Goal: Task Accomplishment & Management: Manage account settings

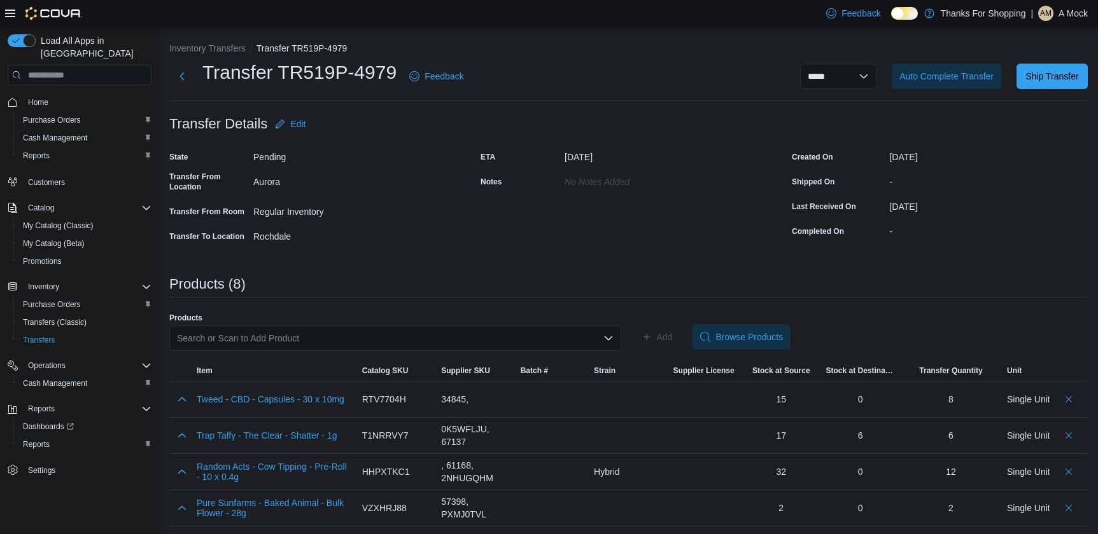
scroll to position [89, 0]
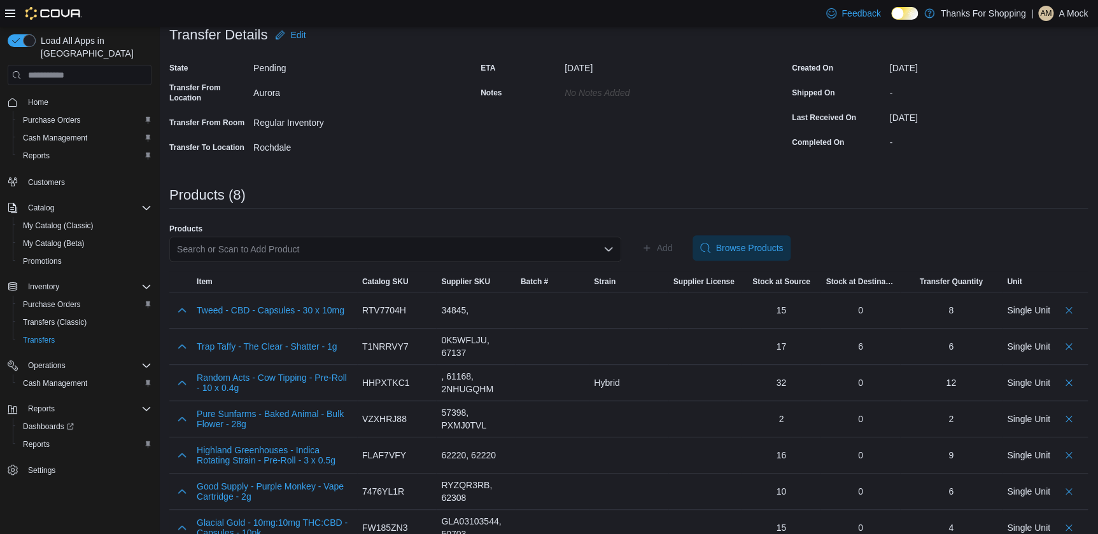
click at [734, 62] on div "[DATE]" at bounding box center [649, 65] width 171 height 15
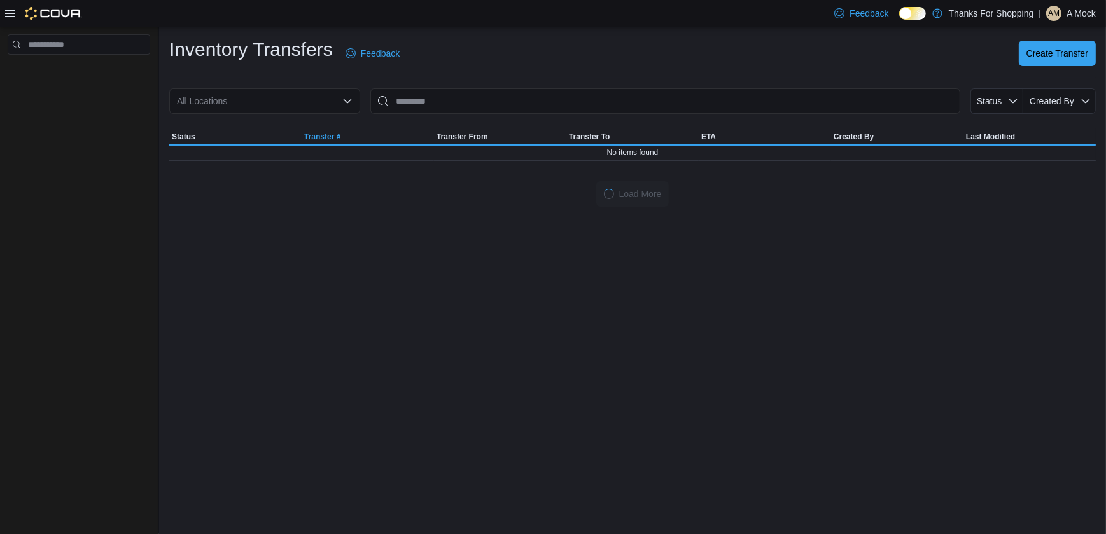
click at [337, 106] on div "All Locations" at bounding box center [264, 100] width 191 height 25
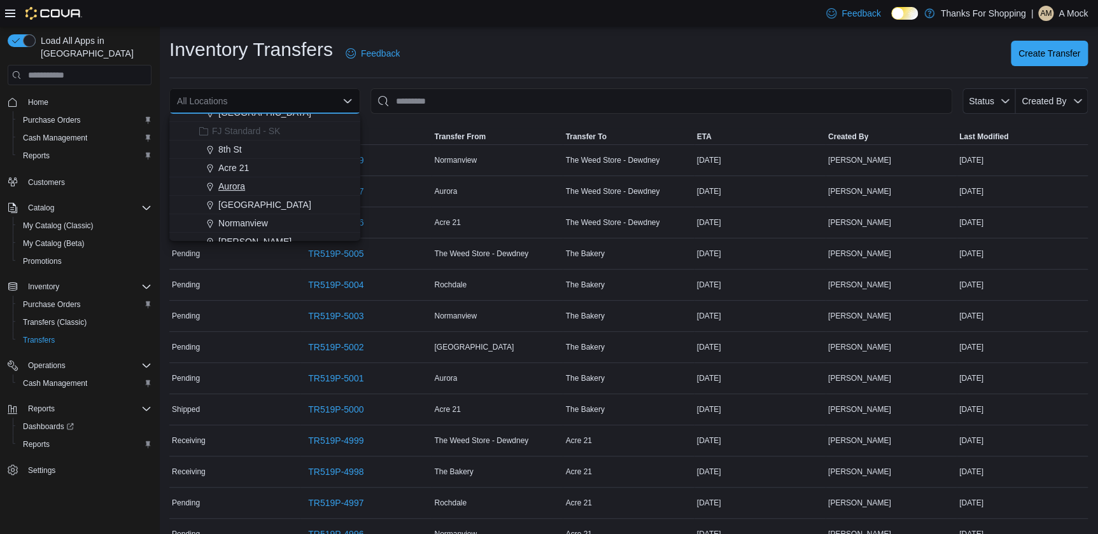
scroll to position [173, 0]
click at [242, 174] on span "Aurora" at bounding box center [231, 171] width 27 height 13
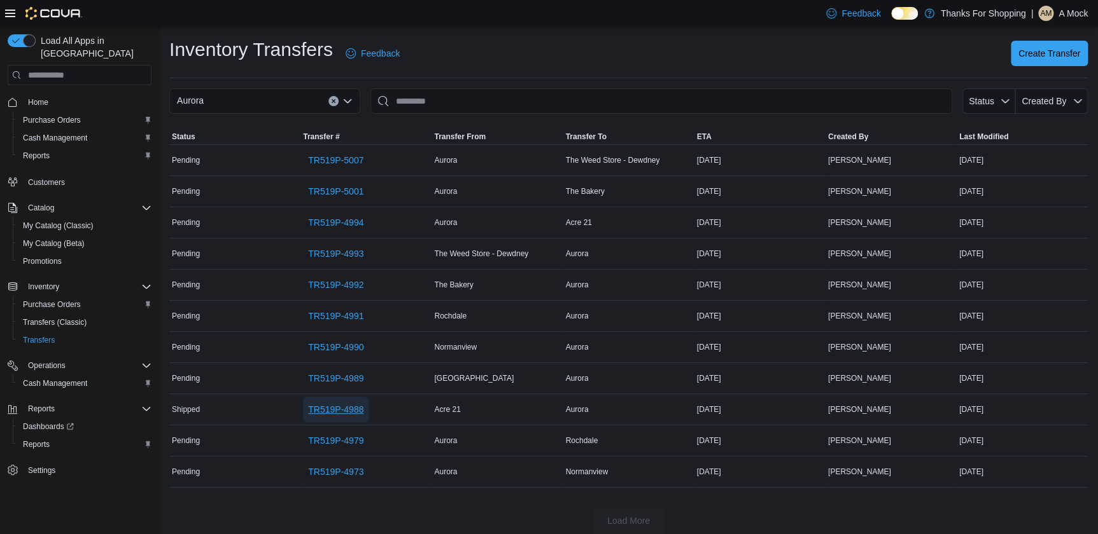
click at [356, 406] on span "TR519P-4988" at bounding box center [335, 409] width 55 height 13
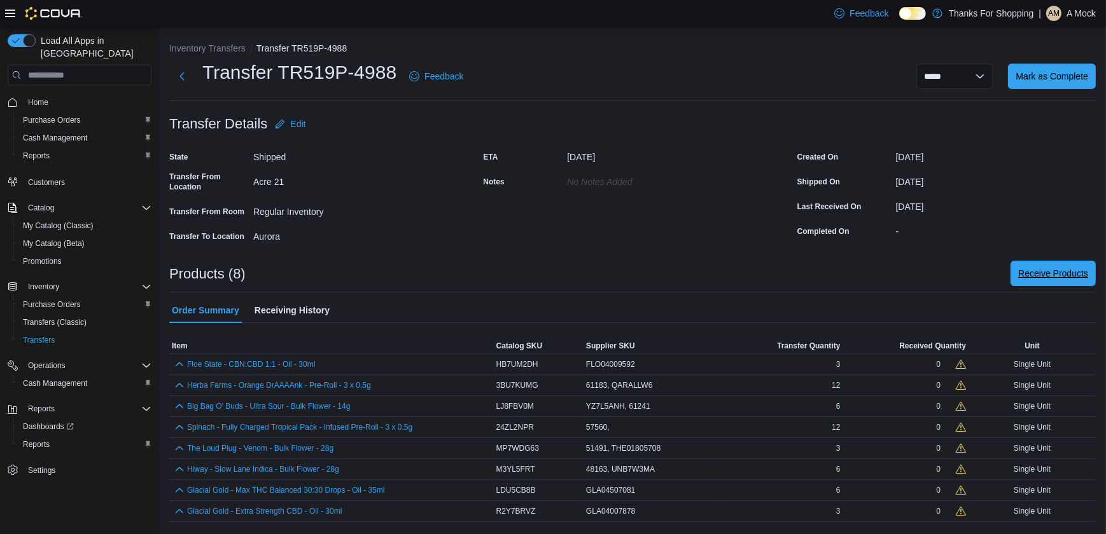
click at [1063, 280] on span "Receive Products" at bounding box center [1053, 273] width 70 height 25
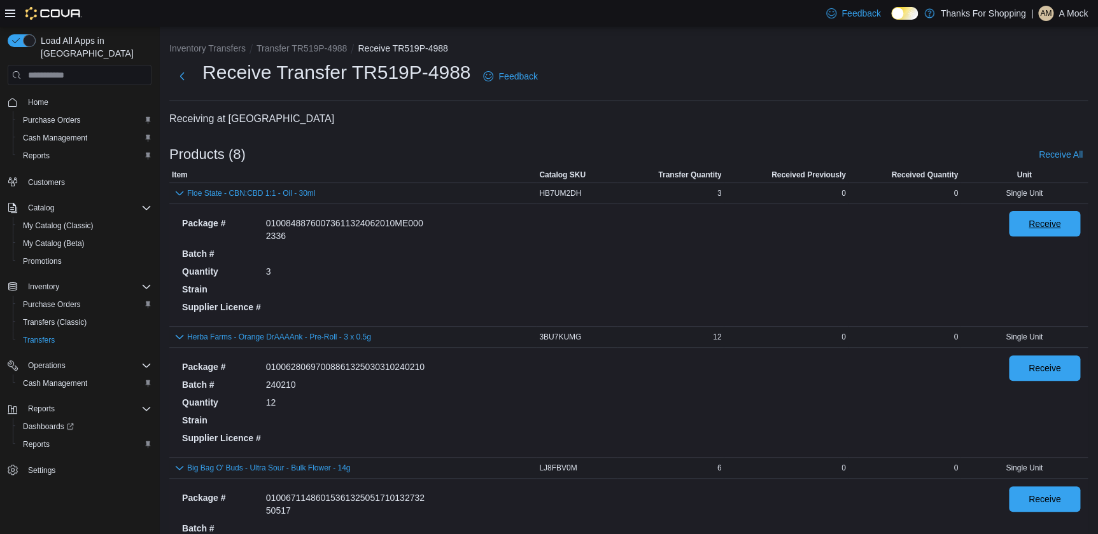
click at [1048, 227] on span "Receive" at bounding box center [1044, 224] width 32 height 13
click at [1061, 369] on span "Receive" at bounding box center [1044, 367] width 32 height 13
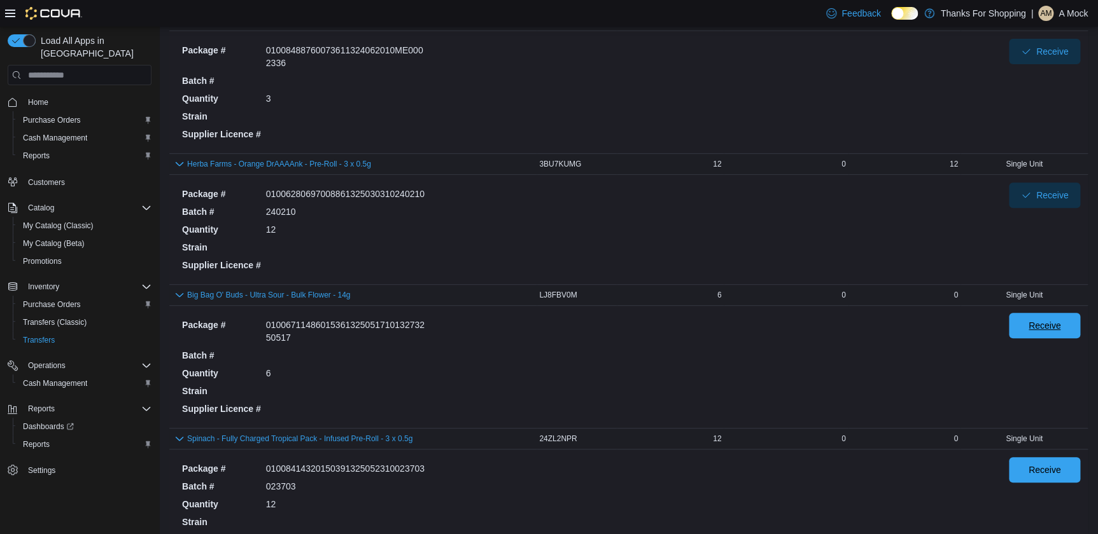
click at [1043, 325] on span "Receive" at bounding box center [1044, 325] width 32 height 13
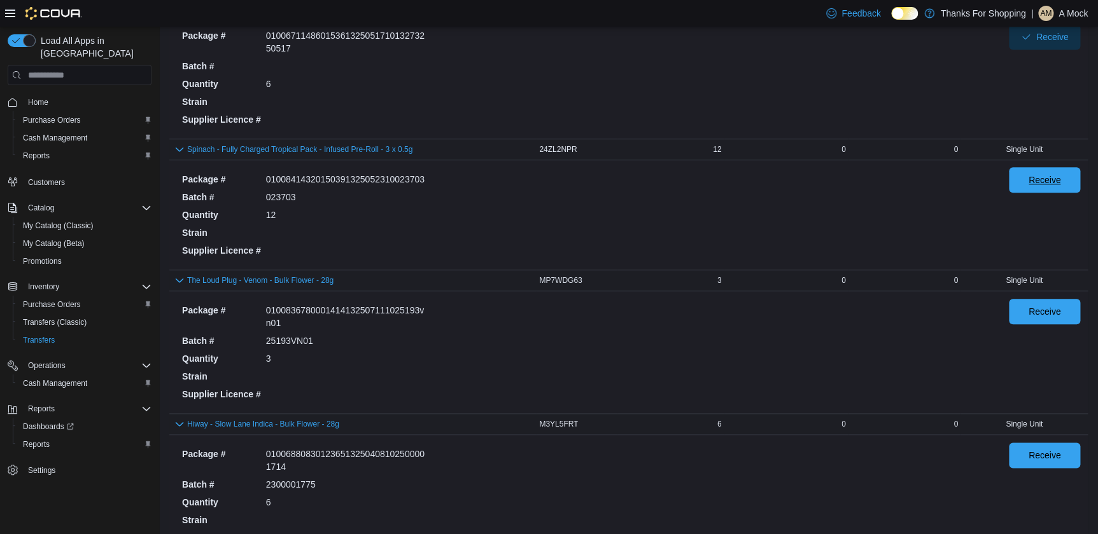
click at [1043, 186] on span "Receive" at bounding box center [1044, 179] width 56 height 25
click at [1061, 310] on span "Receive" at bounding box center [1044, 311] width 32 height 13
click at [1035, 450] on span "Receive" at bounding box center [1044, 454] width 56 height 25
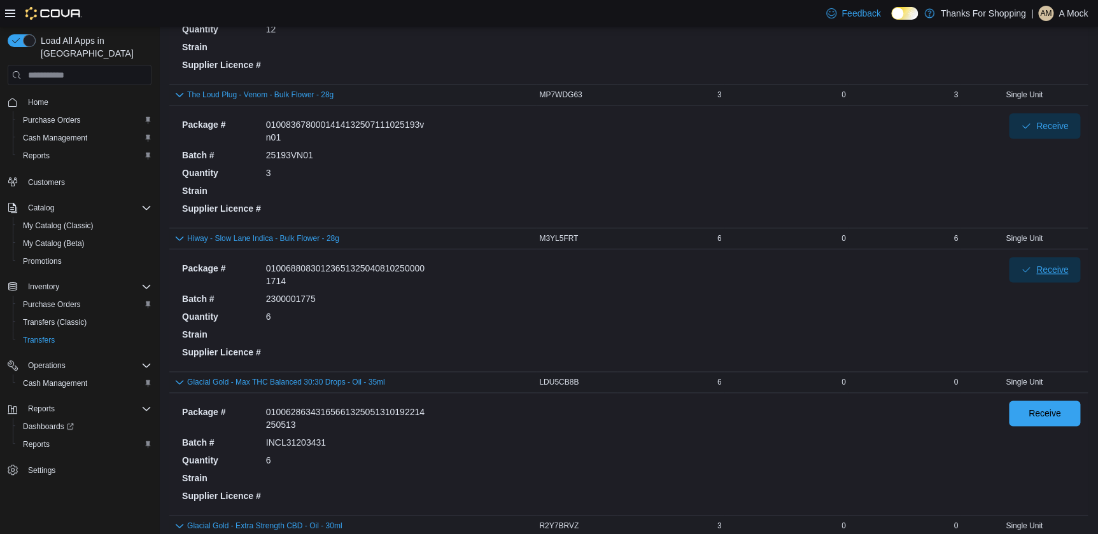
scroll to position [751, 0]
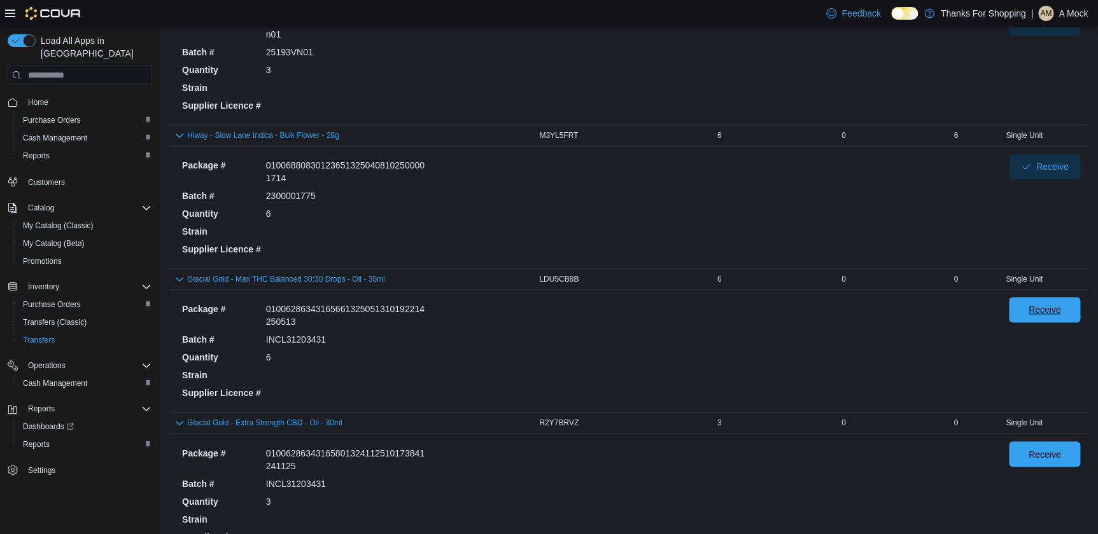
click at [1030, 306] on span "Receive" at bounding box center [1044, 309] width 56 height 25
click at [1045, 458] on span "Receive" at bounding box center [1044, 453] width 56 height 25
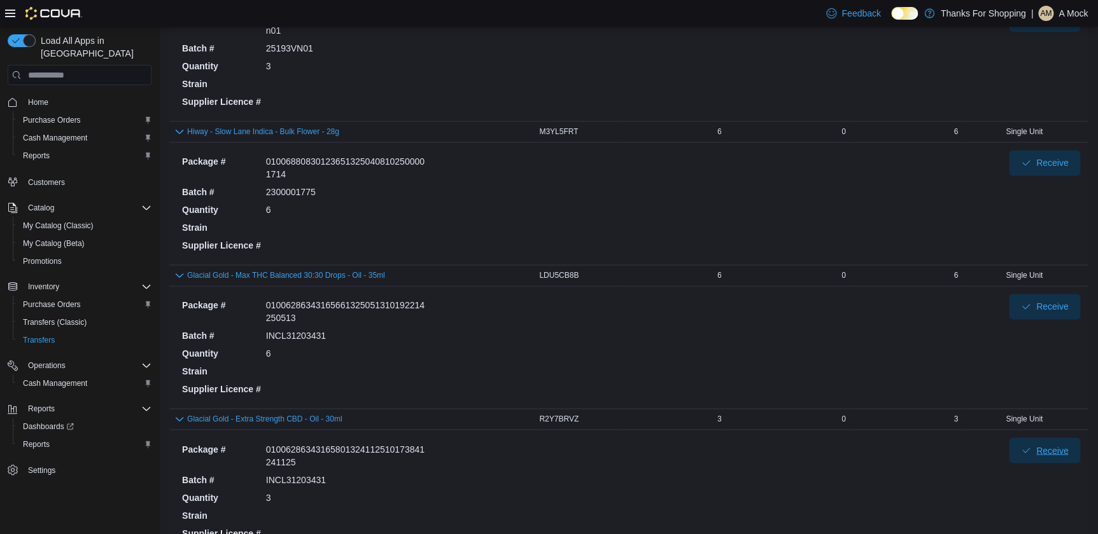
scroll to position [809, 0]
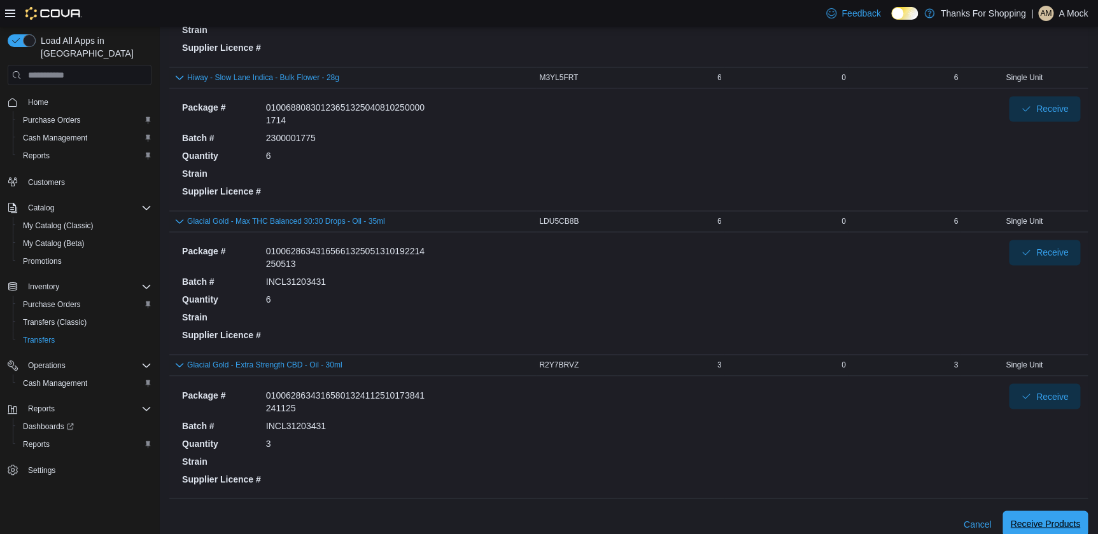
click at [1058, 525] on span "Receive Products" at bounding box center [1045, 523] width 70 height 13
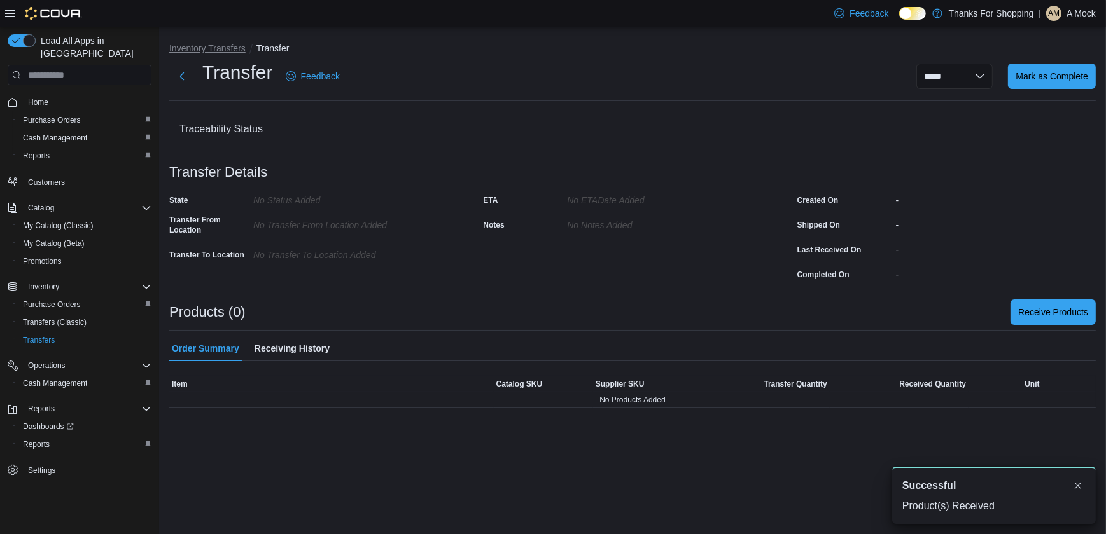
click at [214, 45] on button "Inventory Transfers" at bounding box center [207, 48] width 76 height 10
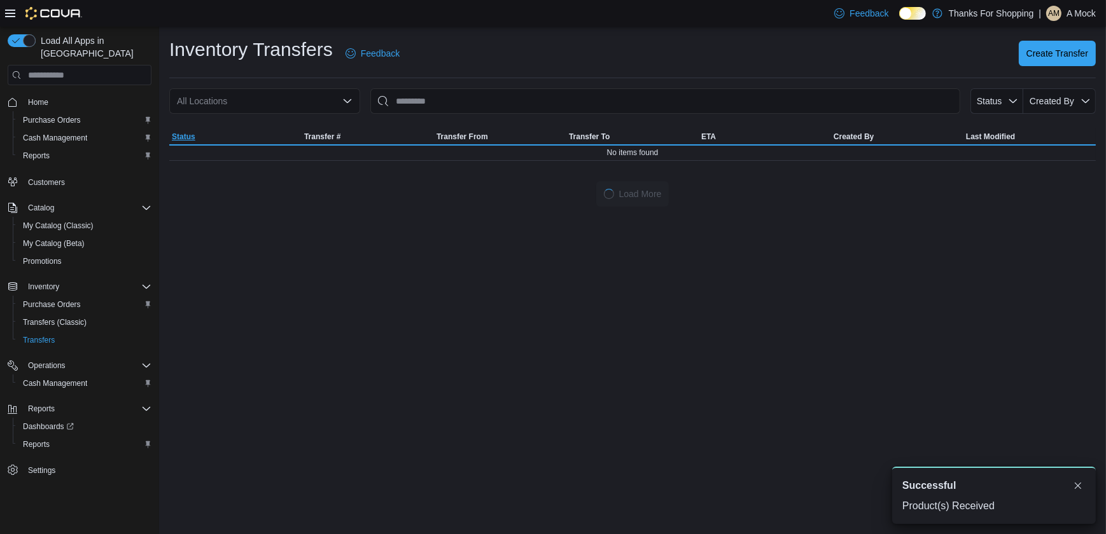
click at [311, 106] on div "All Locations" at bounding box center [264, 100] width 191 height 25
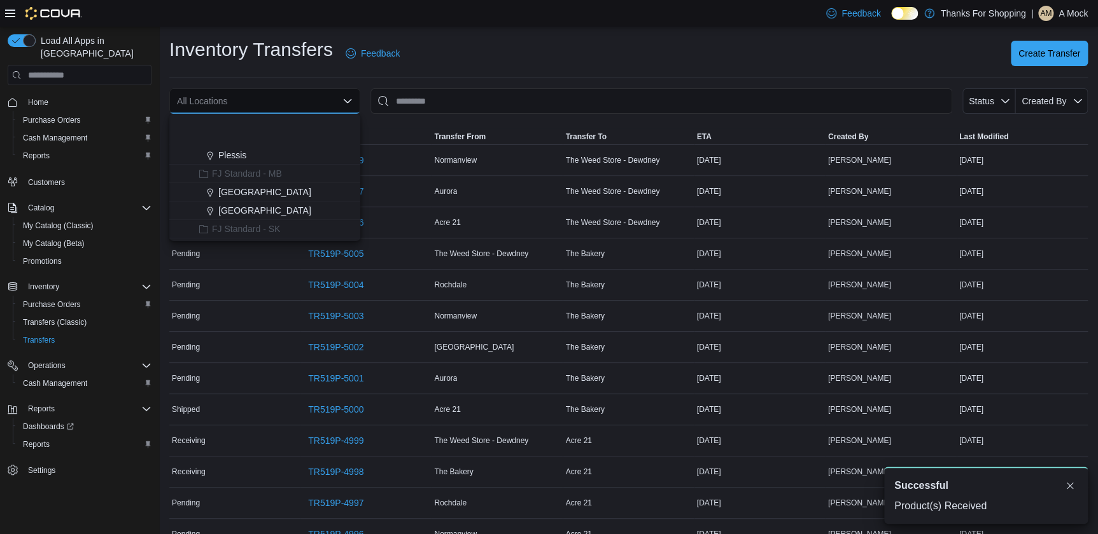
scroll to position [115, 0]
click at [241, 224] on span "Aurora" at bounding box center [231, 229] width 27 height 13
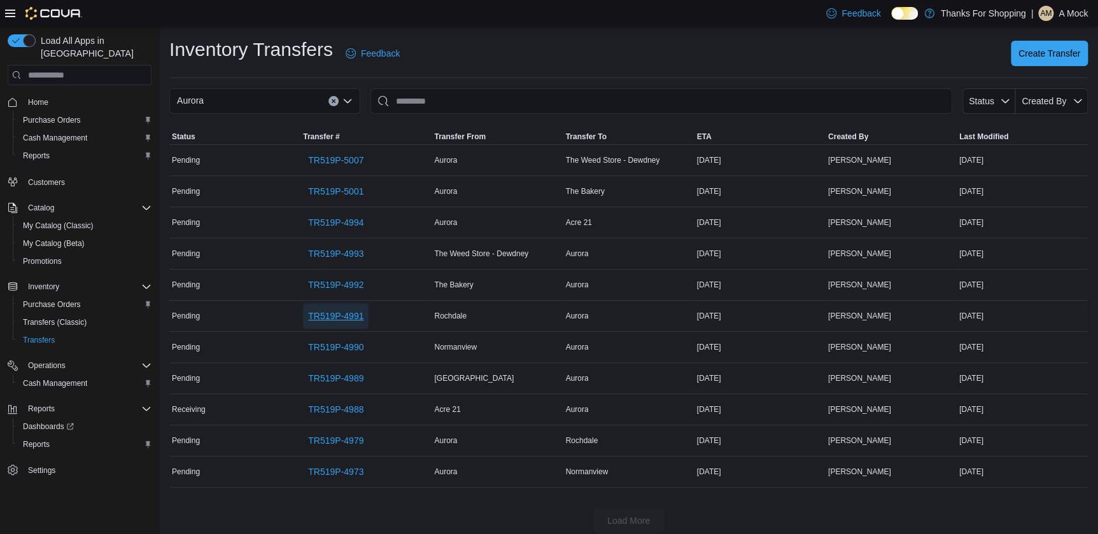
click at [321, 318] on span "TR519P-4991" at bounding box center [335, 316] width 55 height 13
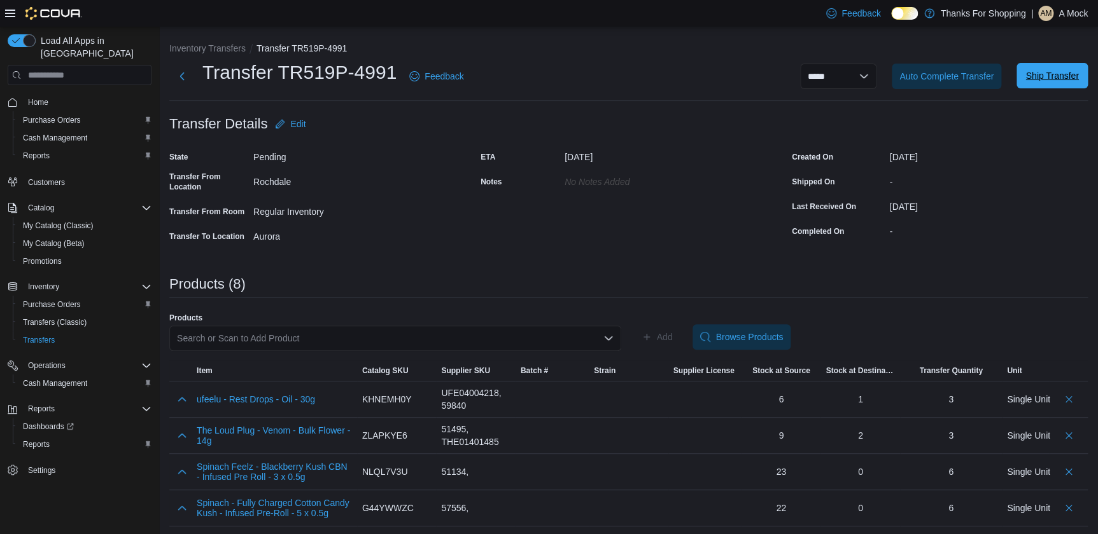
click at [1050, 86] on span "Ship Transfer" at bounding box center [1052, 75] width 56 height 25
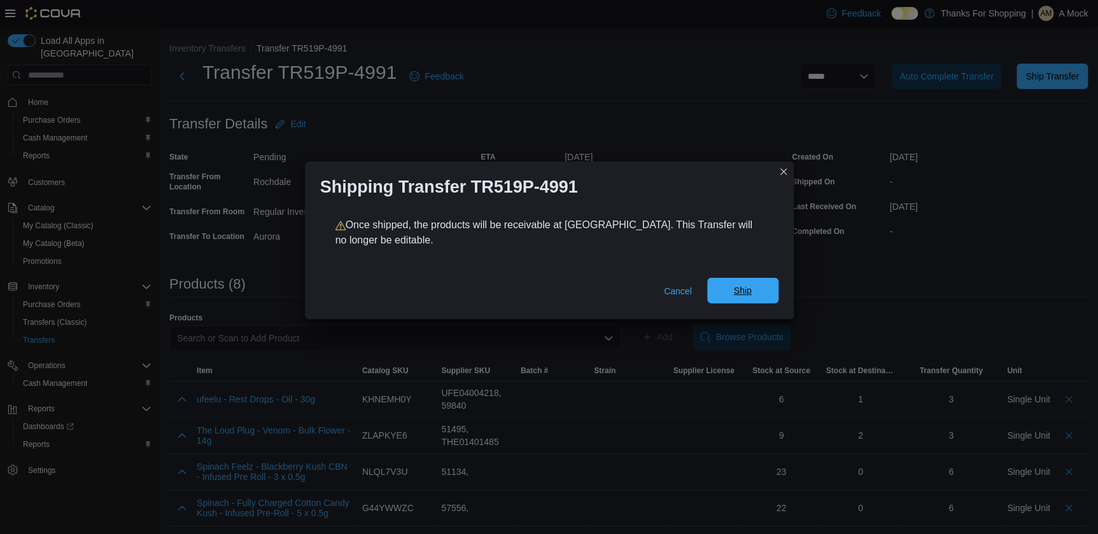
click at [747, 292] on span "Ship" at bounding box center [742, 290] width 18 height 13
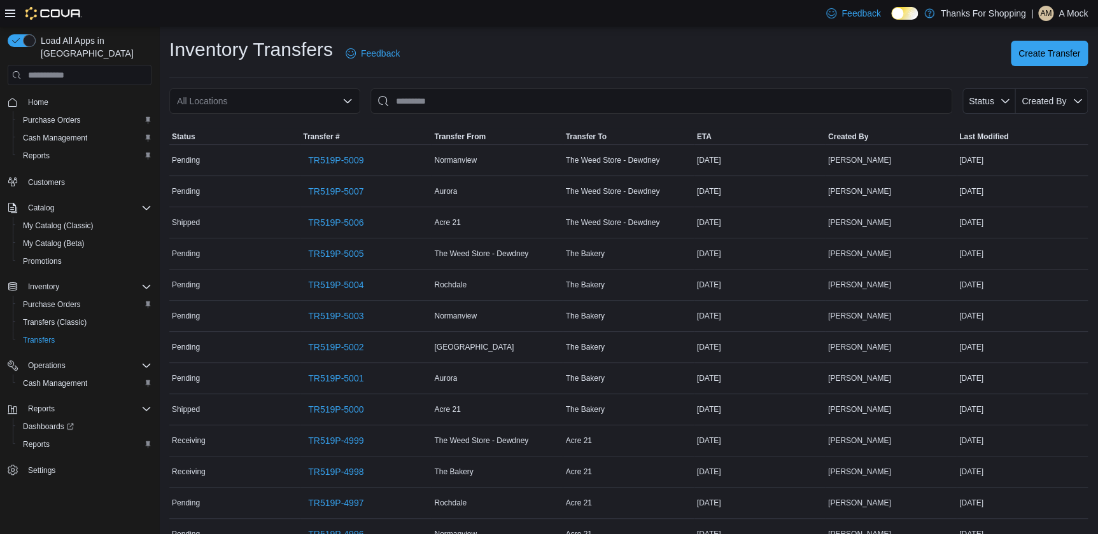
click at [307, 102] on div "All Locations" at bounding box center [264, 100] width 191 height 25
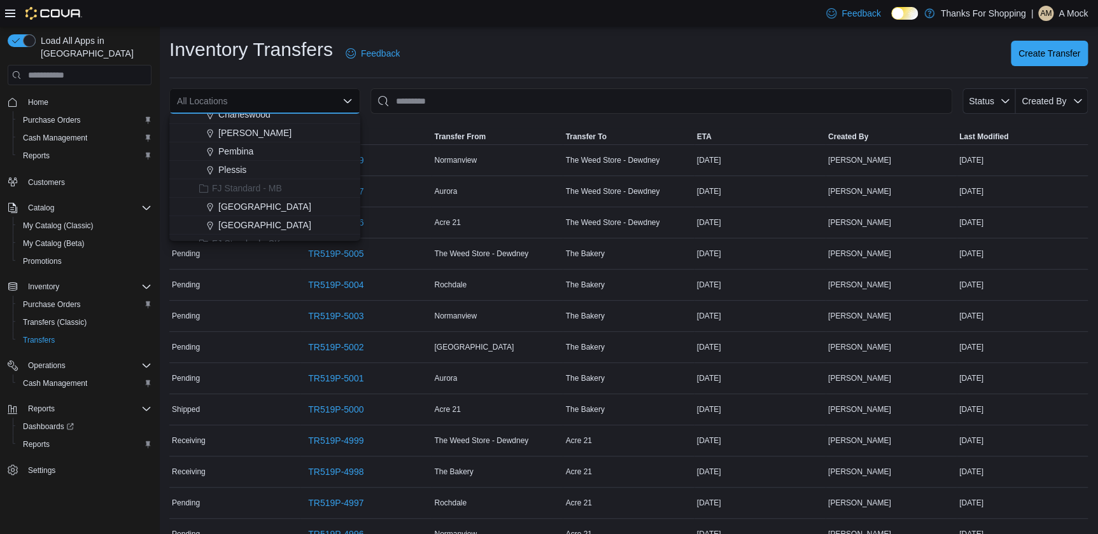
scroll to position [115, 0]
click at [232, 230] on span "Aurora" at bounding box center [231, 229] width 27 height 13
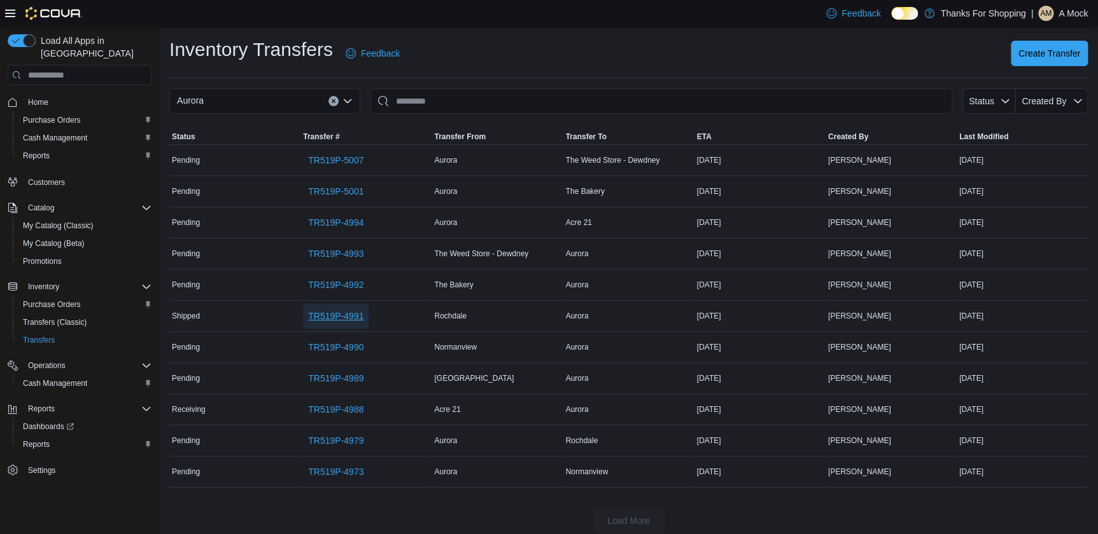
click at [338, 316] on span "TR519P-4991" at bounding box center [335, 316] width 55 height 13
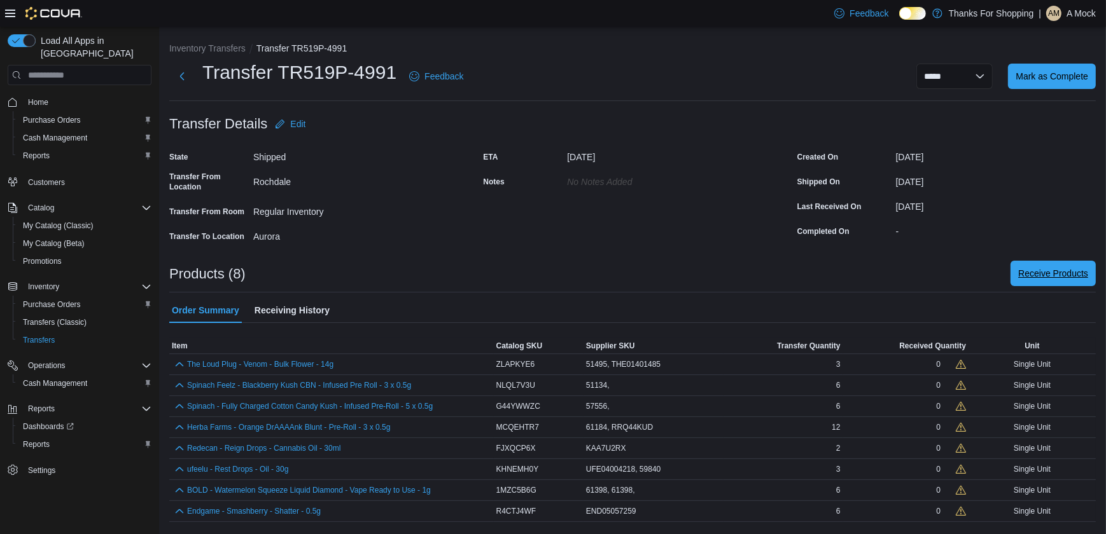
click at [1056, 286] on span "Receive Products" at bounding box center [1053, 273] width 70 height 25
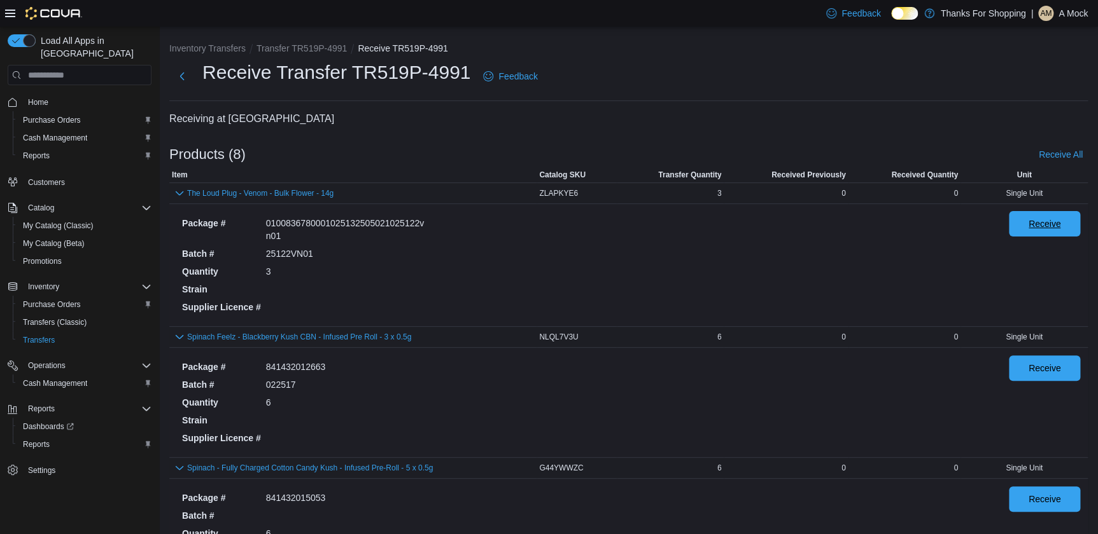
click at [1029, 214] on span "Receive" at bounding box center [1044, 223] width 56 height 25
click at [1048, 377] on span "Receive" at bounding box center [1044, 367] width 56 height 25
drag, startPoint x: 1042, startPoint y: 516, endPoint x: 1047, endPoint y: 505, distance: 12.5
click at [1042, 515] on div "Receive" at bounding box center [1044, 534] width 71 height 94
click at [1047, 505] on span "Receive" at bounding box center [1044, 498] width 56 height 25
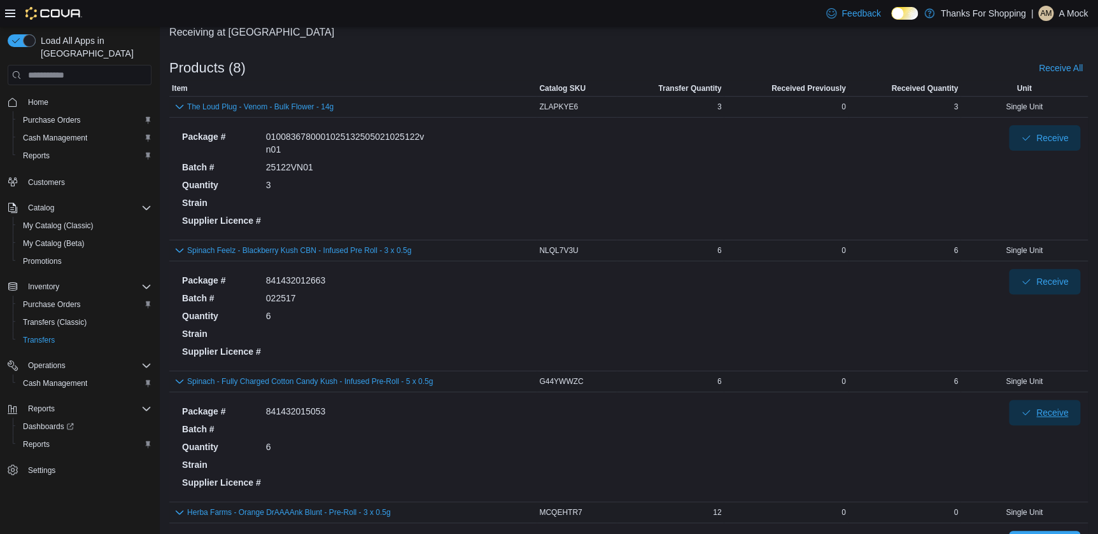
scroll to position [231, 0]
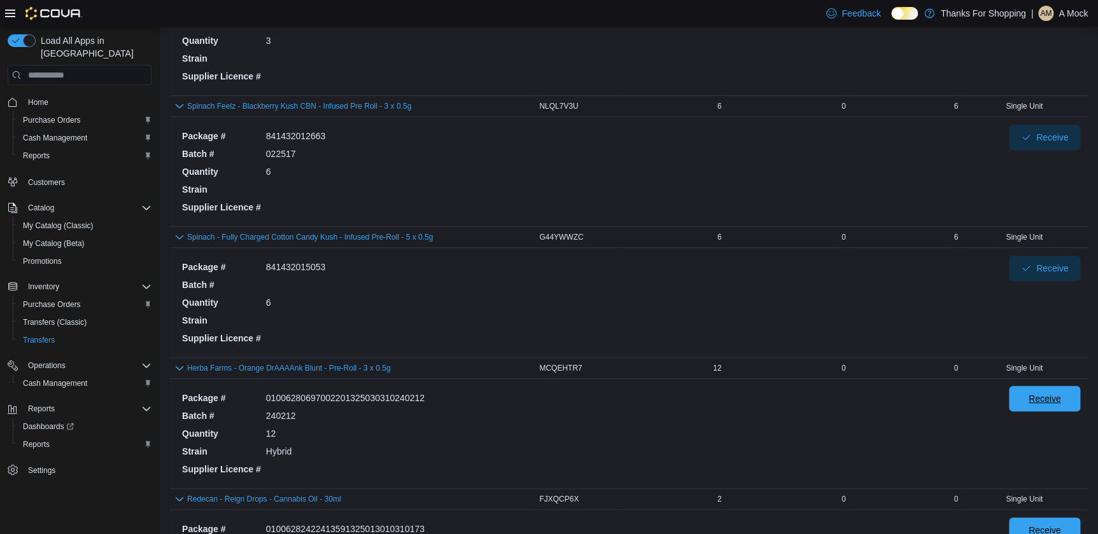
click at [1047, 395] on span "Receive" at bounding box center [1044, 399] width 32 height 13
click at [1045, 521] on span "Receive" at bounding box center [1044, 529] width 56 height 25
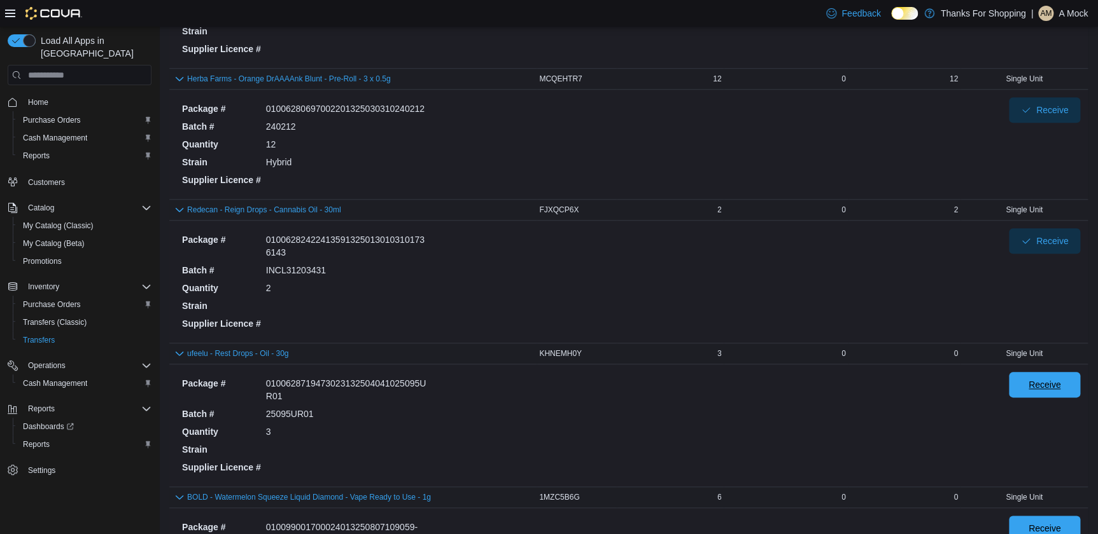
drag, startPoint x: 1057, startPoint y: 393, endPoint x: 1055, endPoint y: 408, distance: 15.4
click at [1057, 391] on span "Receive" at bounding box center [1044, 384] width 56 height 25
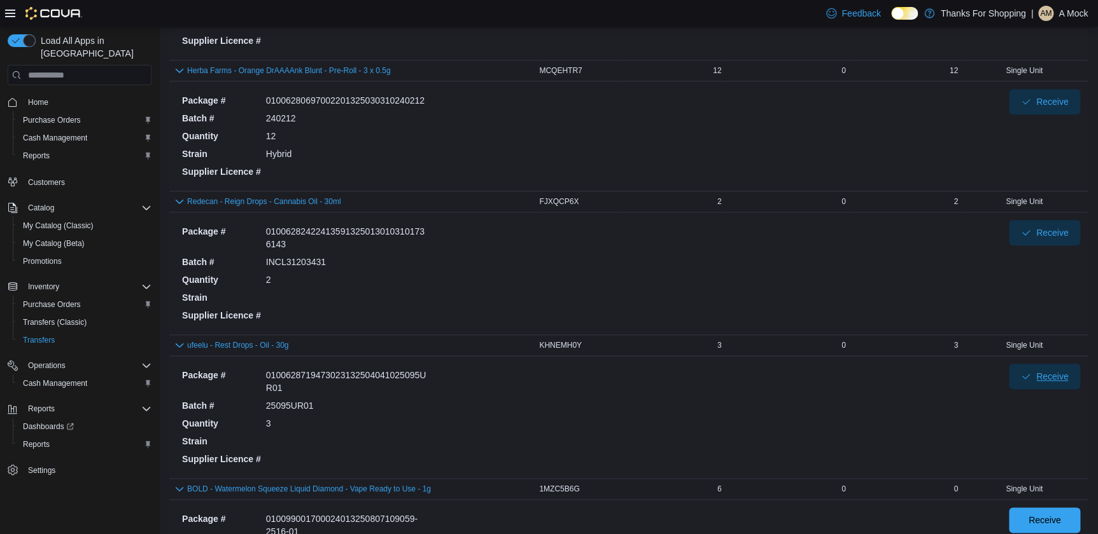
scroll to position [751, 0]
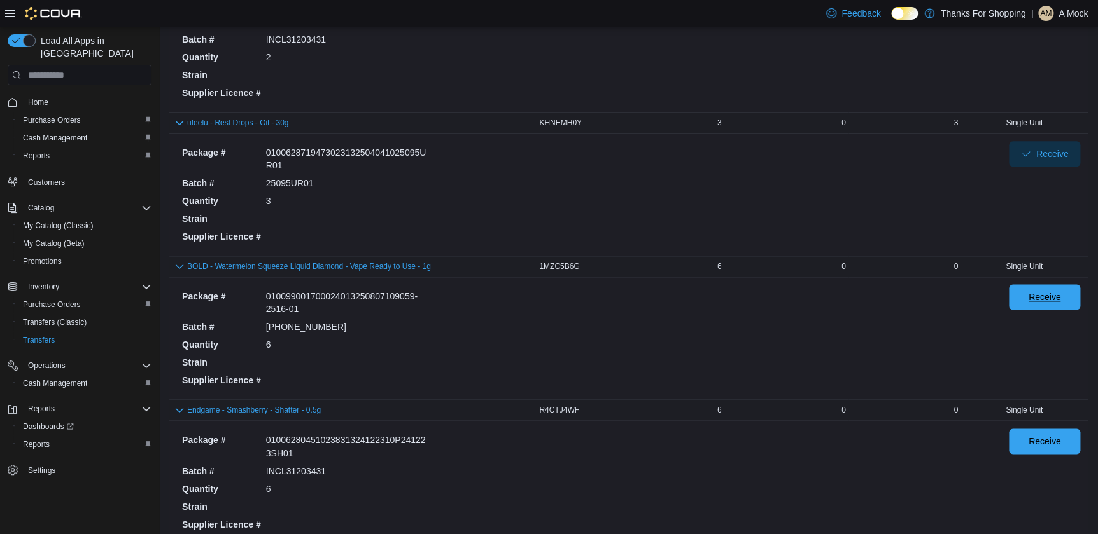
click at [1042, 293] on span "Receive" at bounding box center [1044, 297] width 32 height 13
click at [1057, 435] on span "Receive" at bounding box center [1044, 441] width 32 height 13
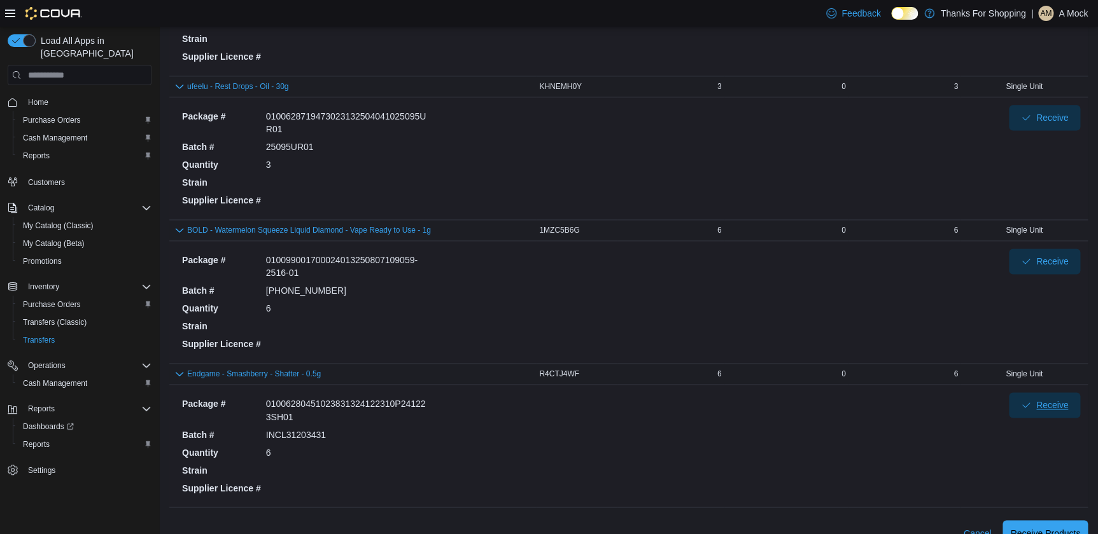
scroll to position [807, 0]
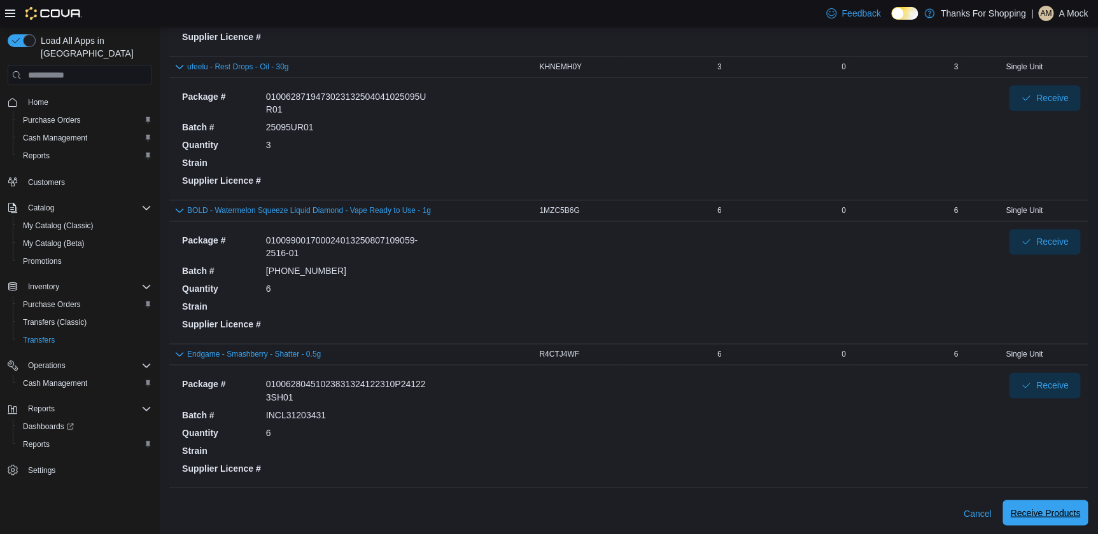
click at [1074, 508] on span "Receive Products" at bounding box center [1045, 513] width 70 height 13
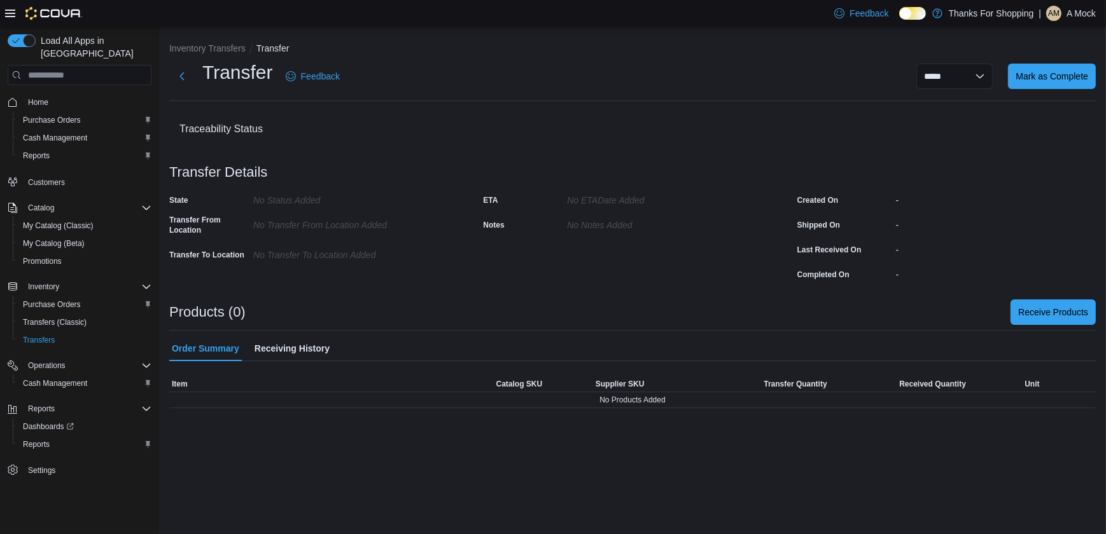
click at [226, 38] on div "**********" at bounding box center [632, 223] width 947 height 392
drag, startPoint x: 227, startPoint y: 39, endPoint x: 222, endPoint y: 55, distance: 16.5
click at [222, 55] on div "**********" at bounding box center [632, 223] width 947 height 392
drag, startPoint x: 222, startPoint y: 55, endPoint x: 223, endPoint y: 48, distance: 7.0
click at [223, 48] on button "Inventory Transfers" at bounding box center [207, 48] width 76 height 10
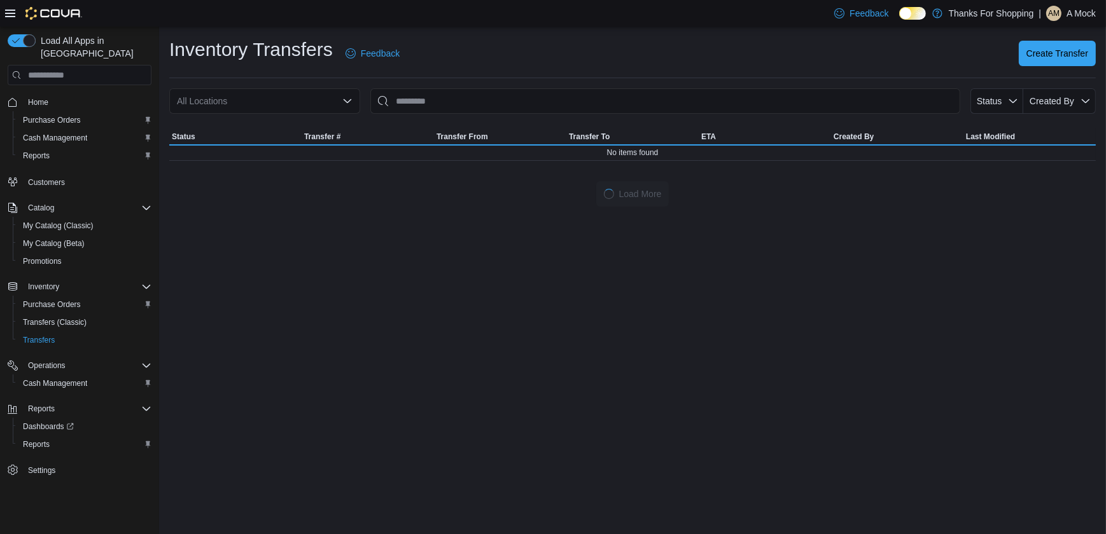
click at [280, 103] on div "All Locations" at bounding box center [264, 100] width 191 height 25
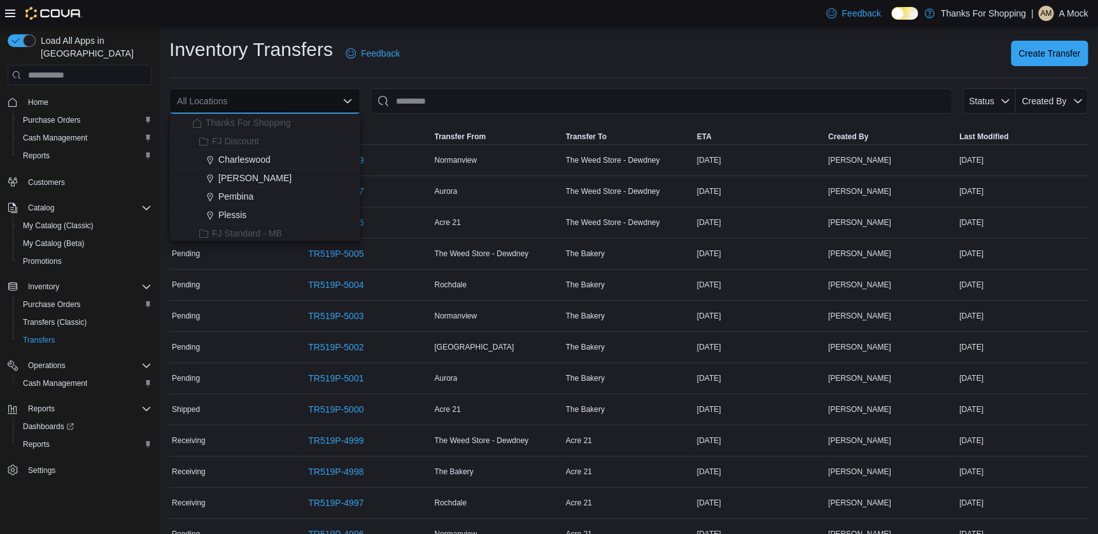
scroll to position [173, 0]
click at [243, 172] on span "Aurora" at bounding box center [231, 171] width 27 height 13
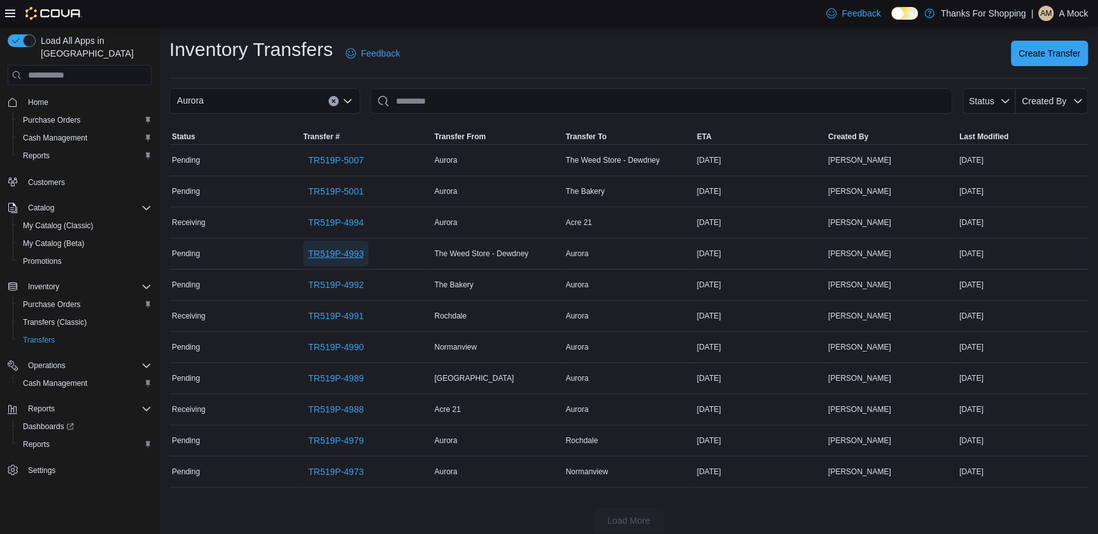
click at [347, 248] on span "TR519P-4993" at bounding box center [335, 254] width 55 height 13
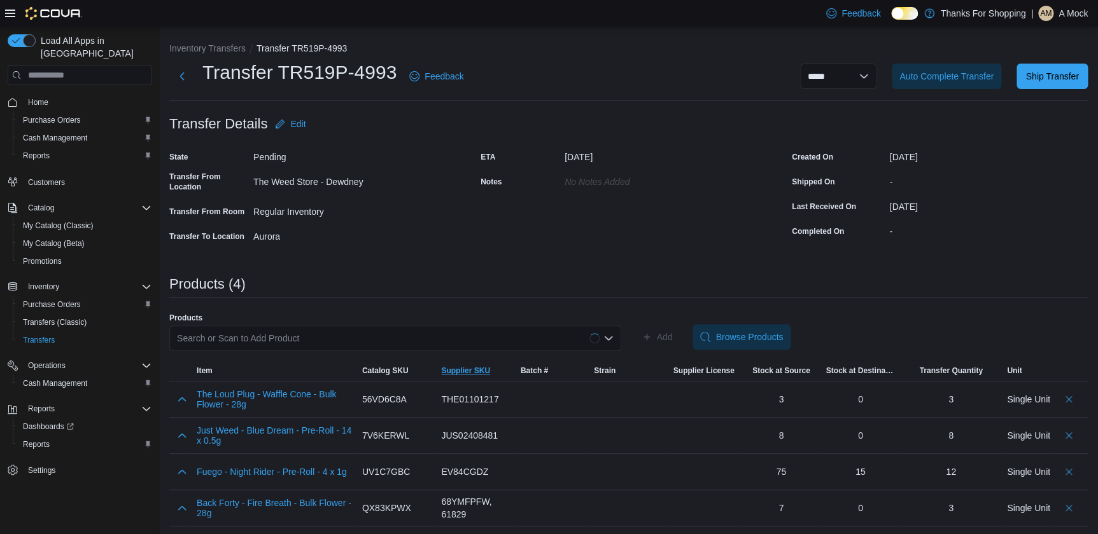
scroll to position [1, 0]
click at [1075, 69] on span "Ship Transfer" at bounding box center [1051, 74] width 53 height 13
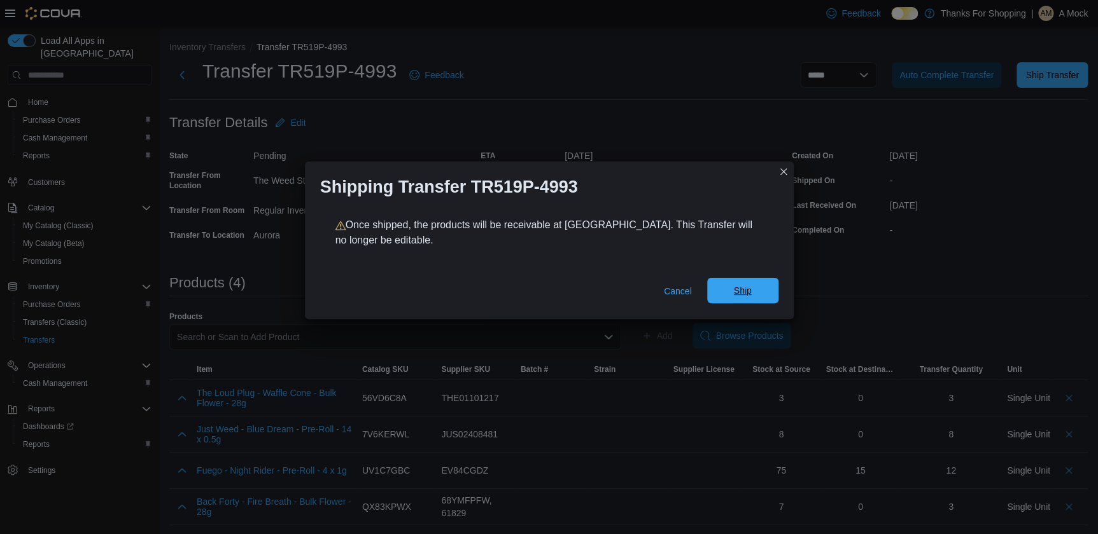
click at [730, 296] on span "Ship" at bounding box center [743, 290] width 56 height 25
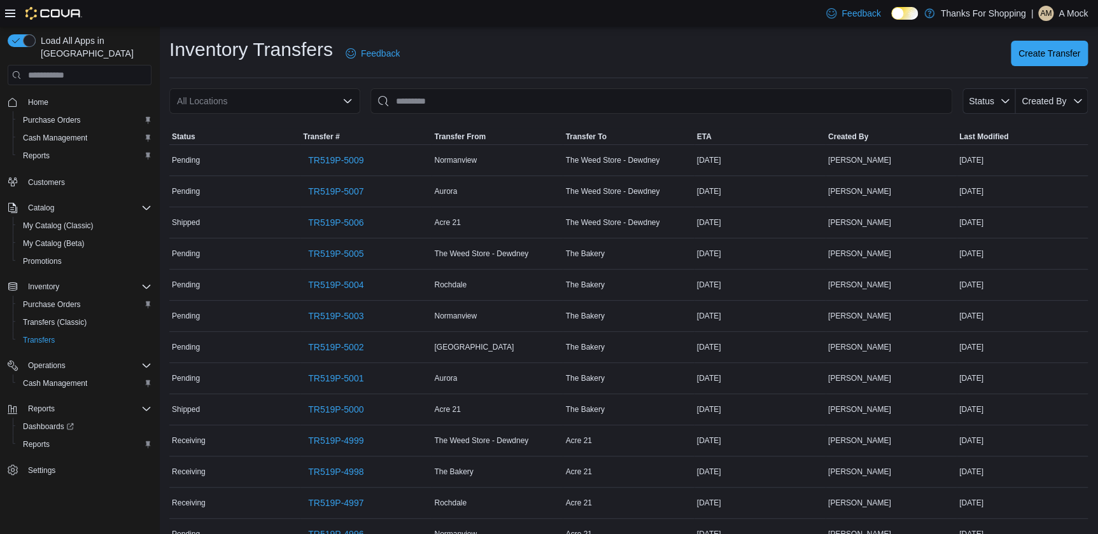
click at [305, 97] on div "All Locations" at bounding box center [264, 100] width 191 height 25
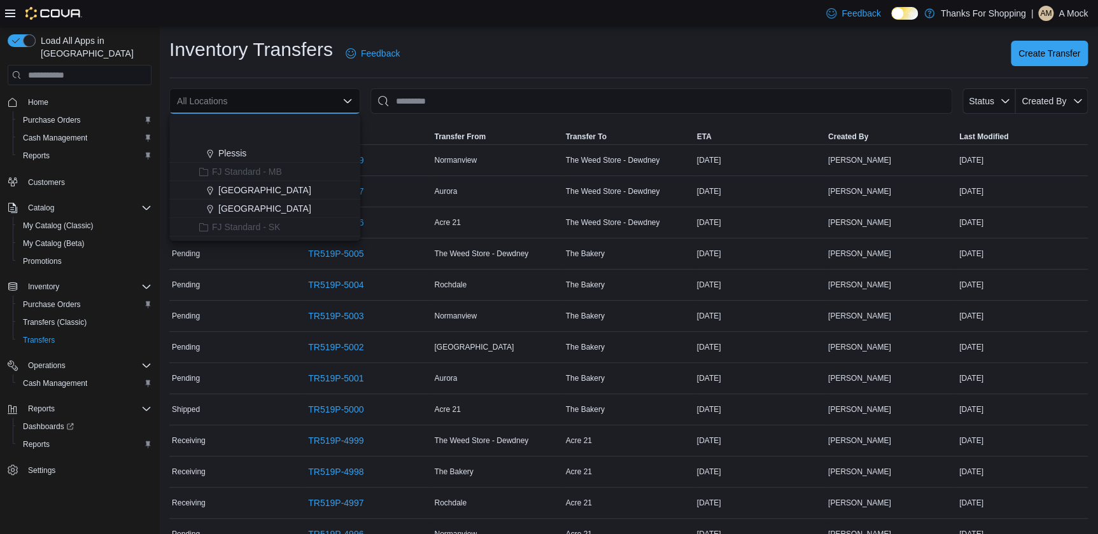
scroll to position [115, 0]
click at [225, 223] on span "Aurora" at bounding box center [231, 229] width 27 height 13
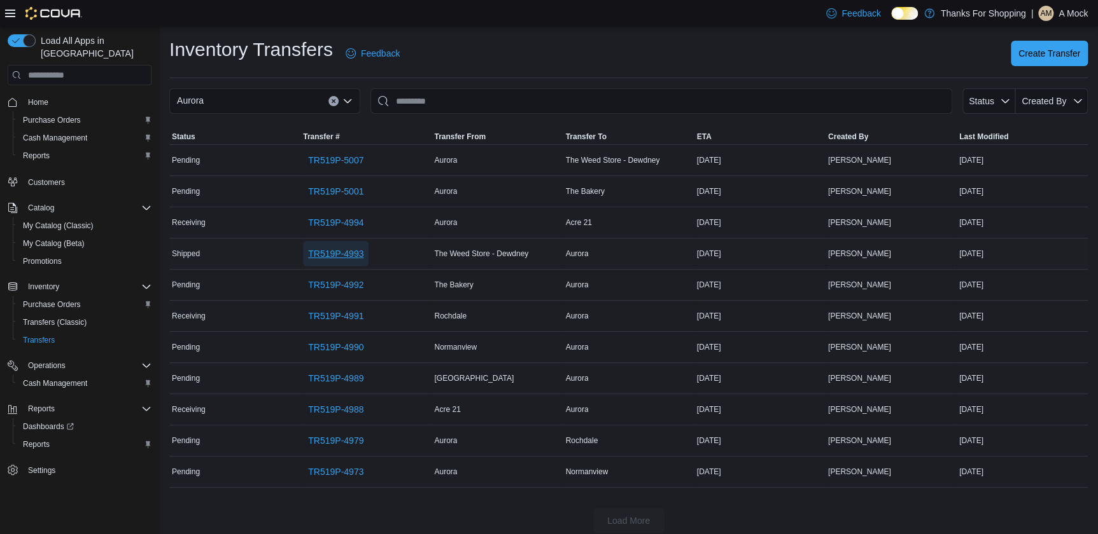
click at [334, 248] on span "TR519P-4993" at bounding box center [335, 254] width 55 height 13
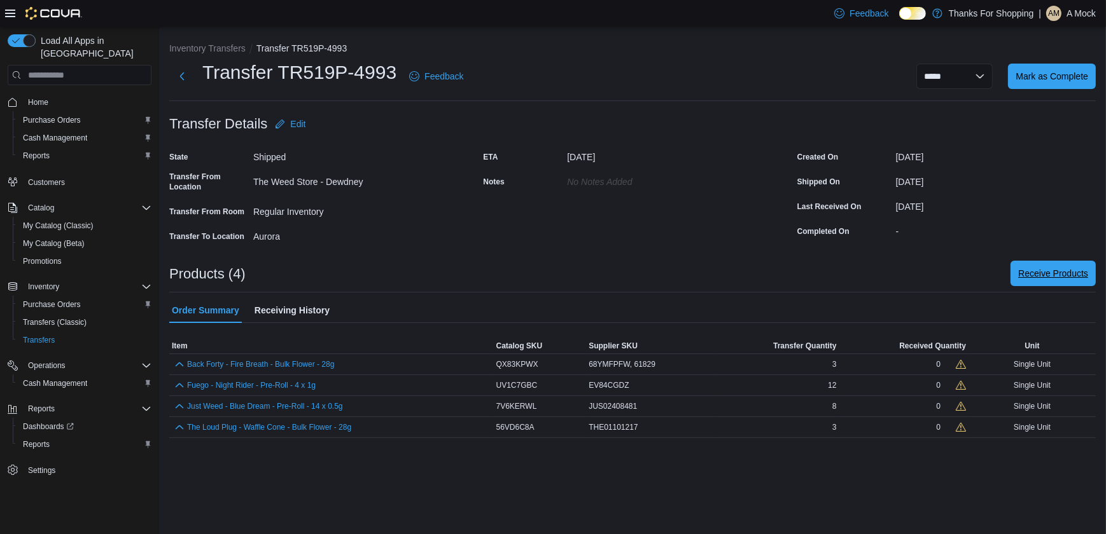
click at [1055, 278] on span "Receive Products" at bounding box center [1053, 273] width 70 height 13
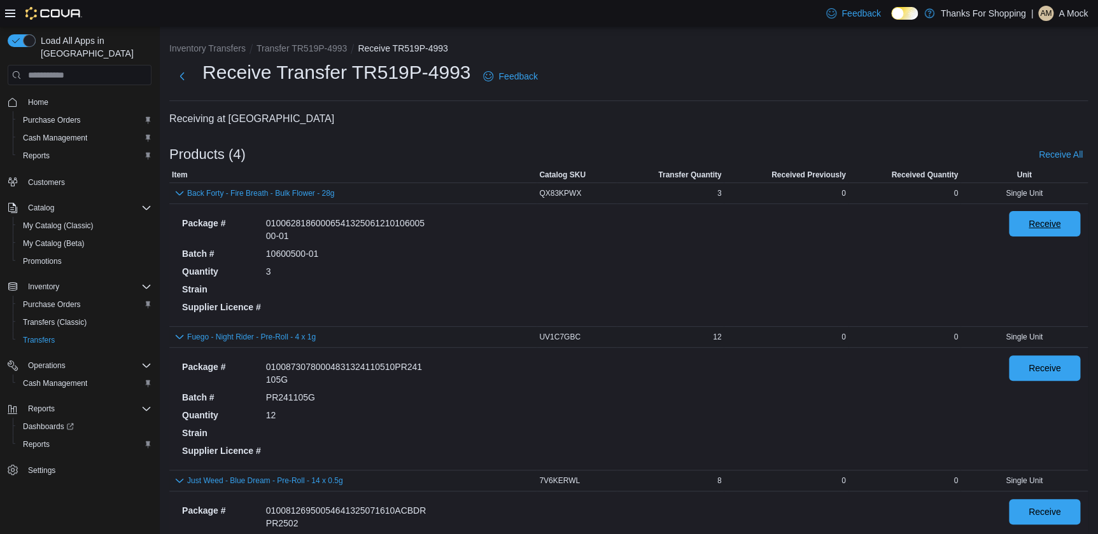
click at [1035, 234] on span "Receive" at bounding box center [1044, 223] width 56 height 25
click at [1030, 361] on span "Receive" at bounding box center [1044, 367] width 56 height 25
click at [1044, 513] on span "Receive" at bounding box center [1044, 511] width 32 height 13
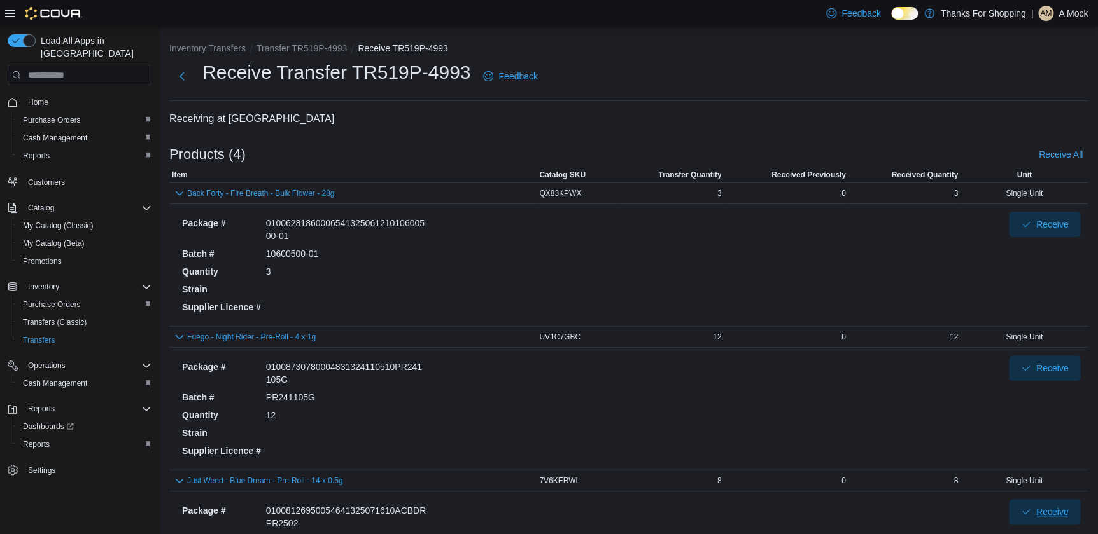
scroll to position [271, 0]
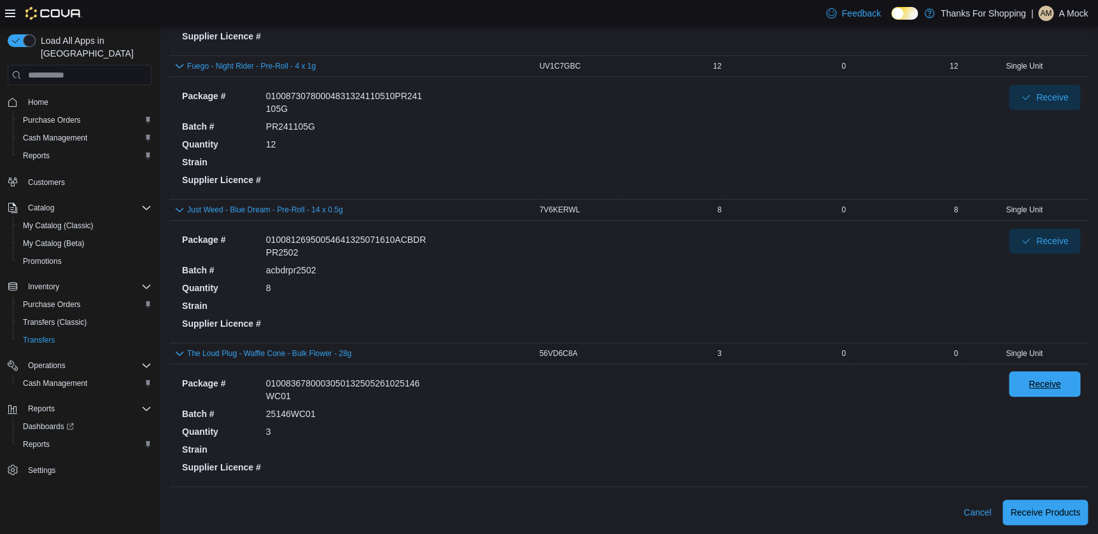
click at [1031, 381] on span "Receive" at bounding box center [1044, 384] width 56 height 25
click at [1035, 510] on span "Receive Products" at bounding box center [1045, 512] width 70 height 13
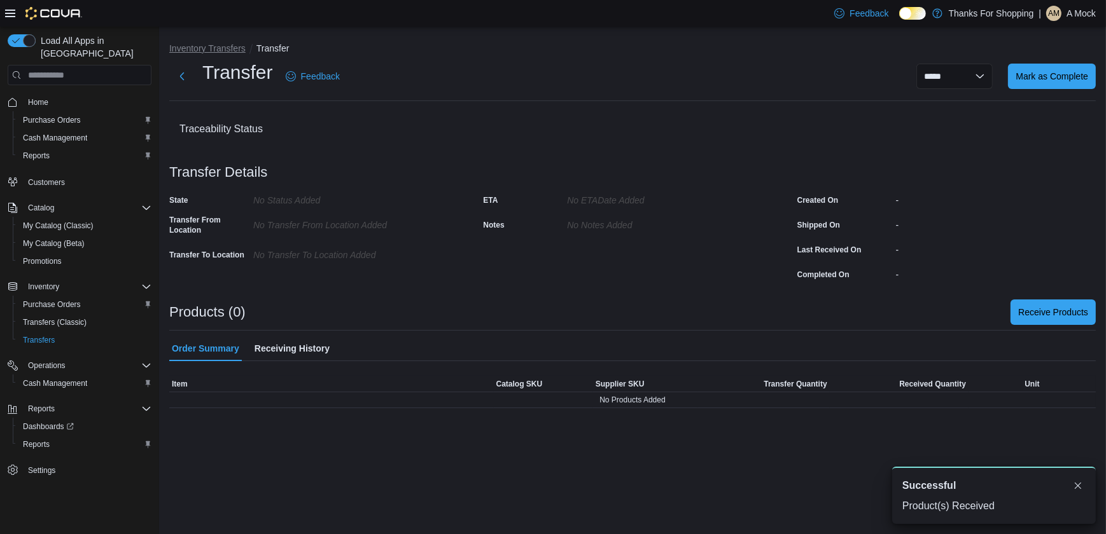
click at [199, 45] on li "Inventory Transfers" at bounding box center [212, 48] width 87 height 13
click at [199, 45] on button "Inventory Transfers" at bounding box center [207, 48] width 76 height 10
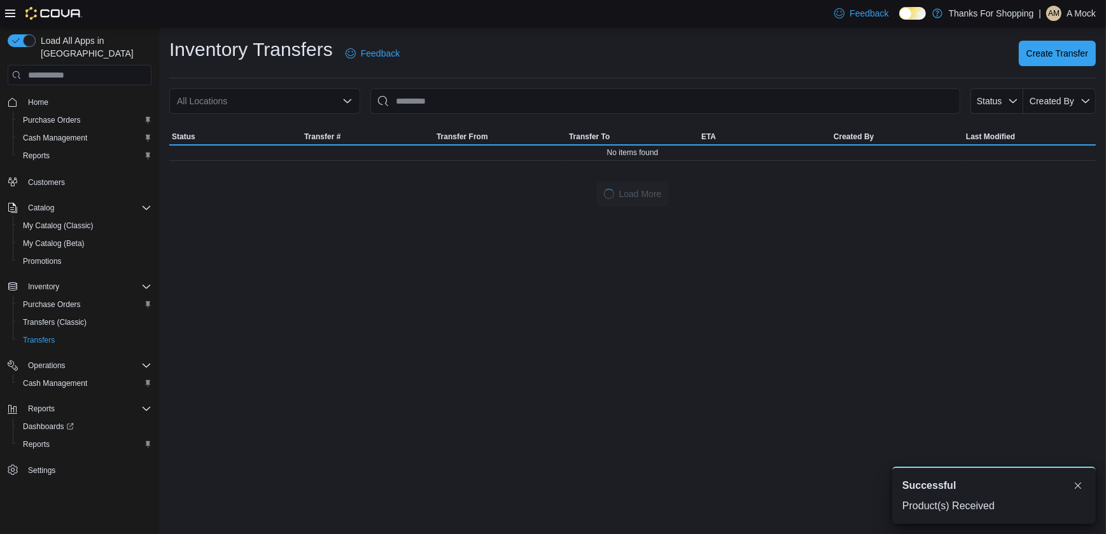
click at [209, 102] on div "All Locations" at bounding box center [264, 100] width 191 height 25
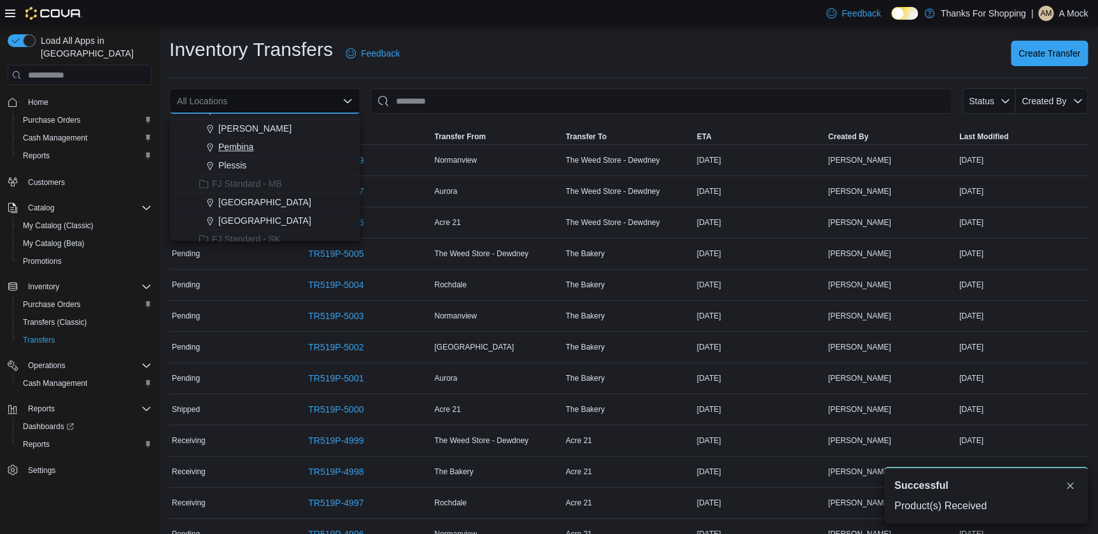
scroll to position [115, 0]
click at [246, 225] on div "Aurora" at bounding box center [272, 229] width 160 height 13
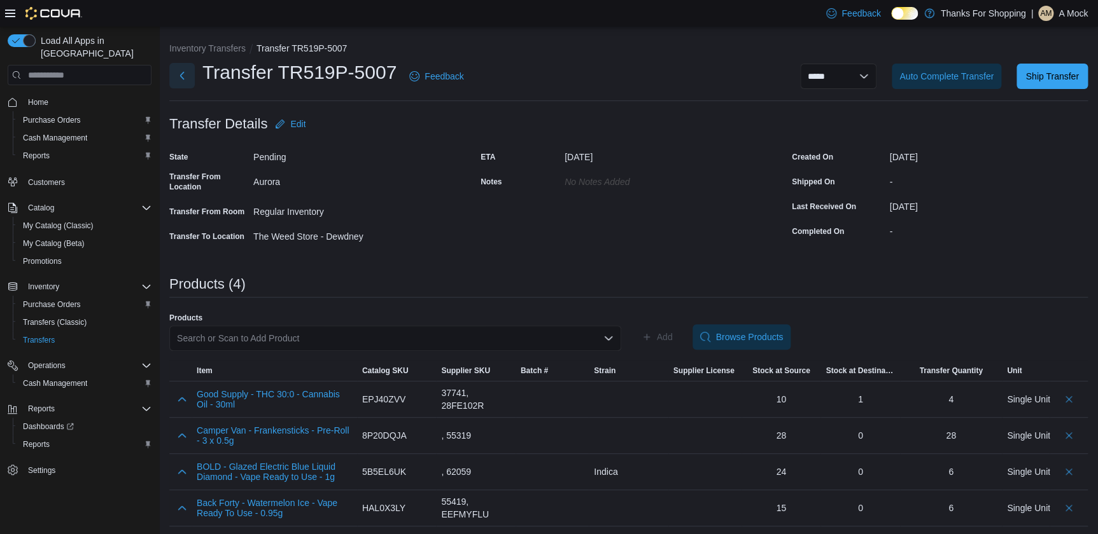
click at [176, 80] on button "Next" at bounding box center [181, 75] width 25 height 25
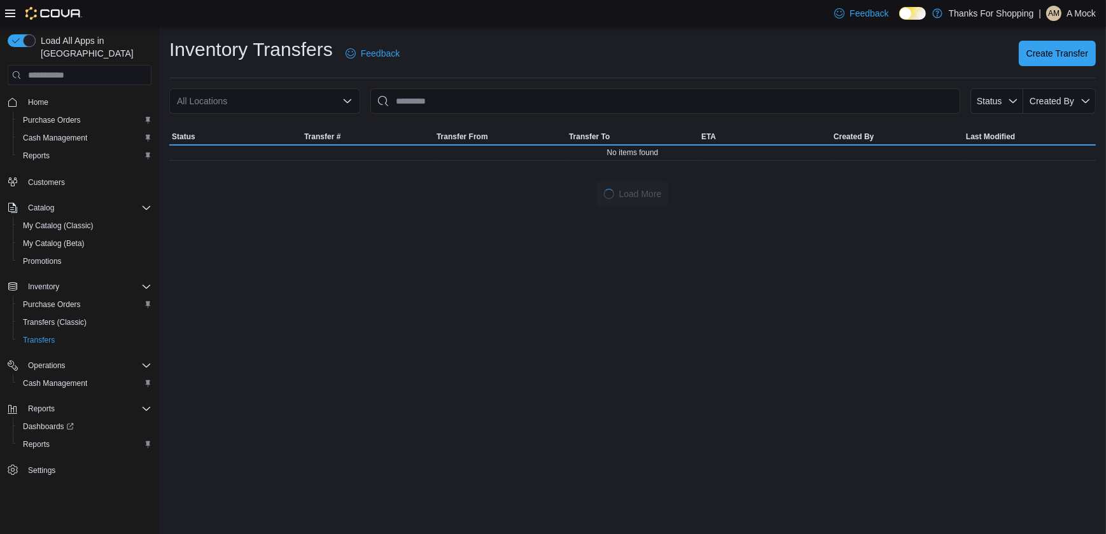
click at [280, 104] on div "All Locations" at bounding box center [264, 100] width 191 height 25
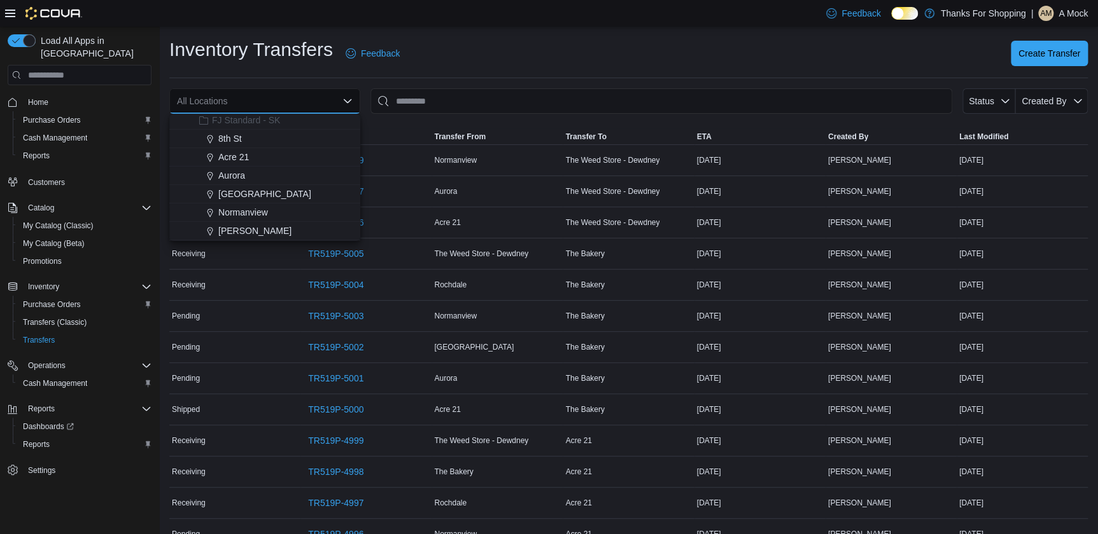
scroll to position [173, 0]
click at [242, 167] on span "Aurora" at bounding box center [231, 171] width 27 height 13
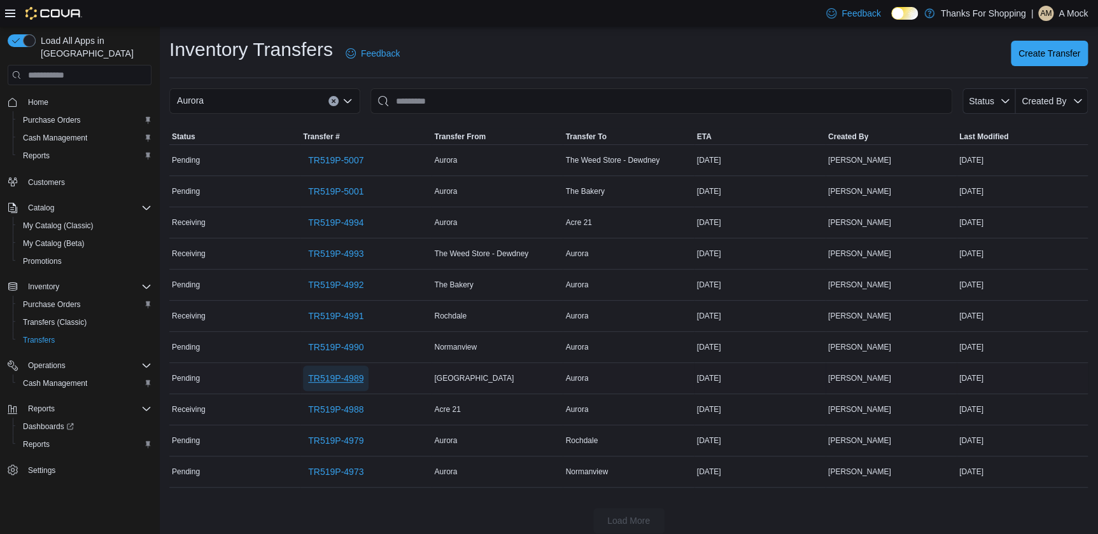
click at [356, 375] on span "TR519P-4989" at bounding box center [335, 378] width 55 height 13
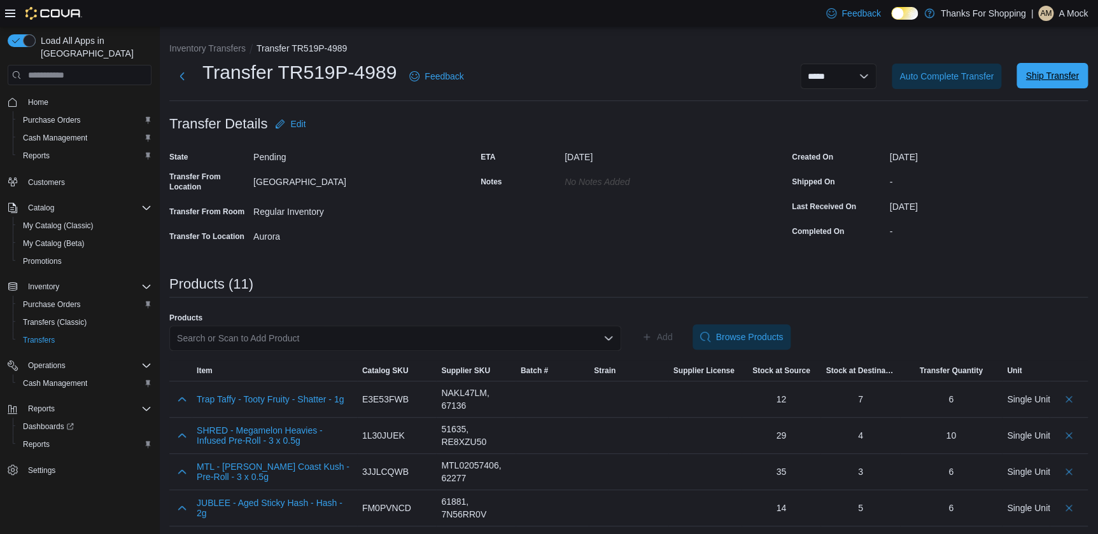
click at [1043, 75] on span "Ship Transfer" at bounding box center [1051, 75] width 53 height 13
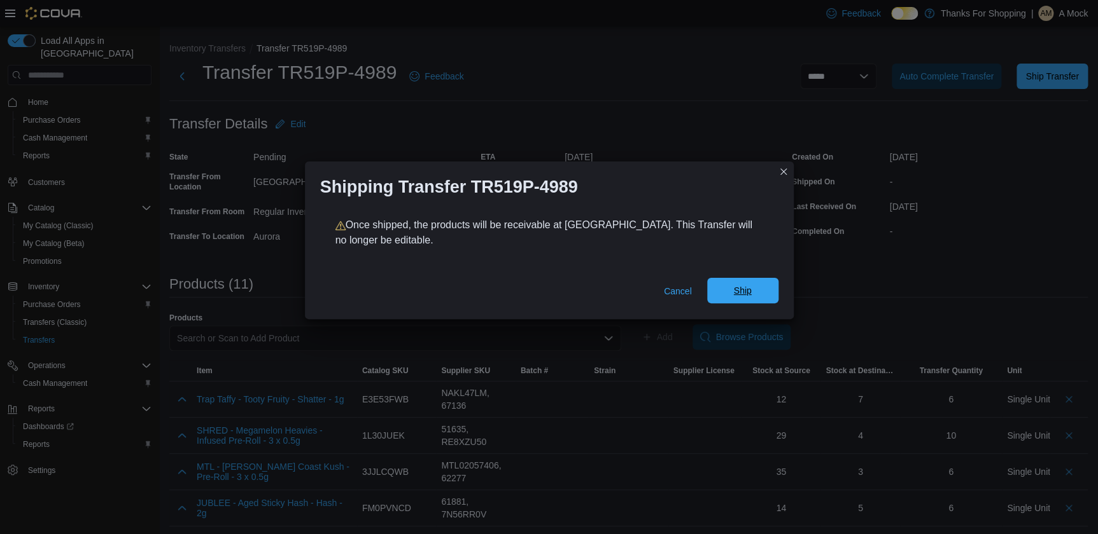
click at [733, 286] on span "Ship" at bounding box center [742, 290] width 18 height 13
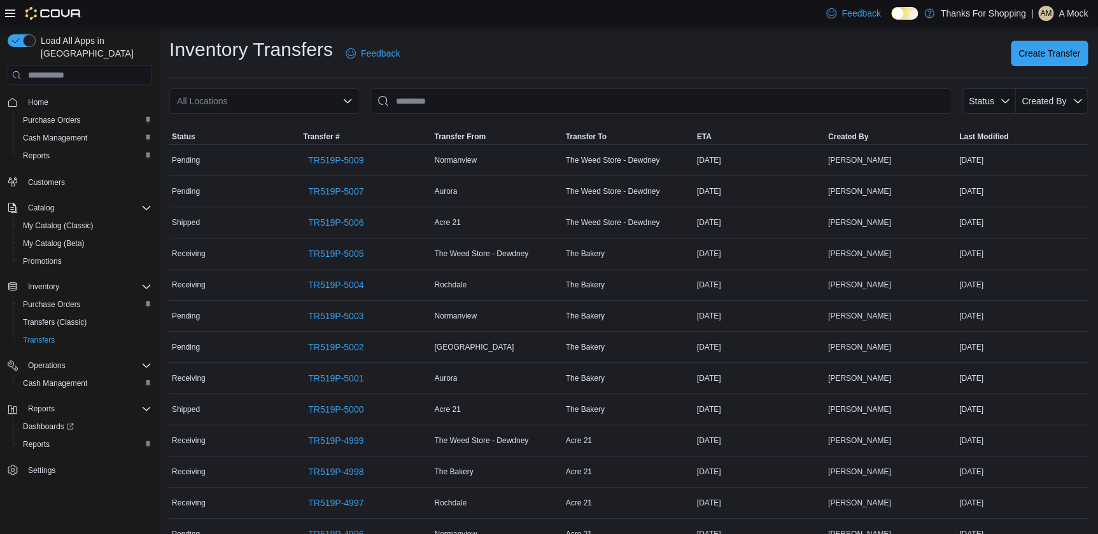
click at [333, 95] on div "All Locations" at bounding box center [264, 100] width 191 height 25
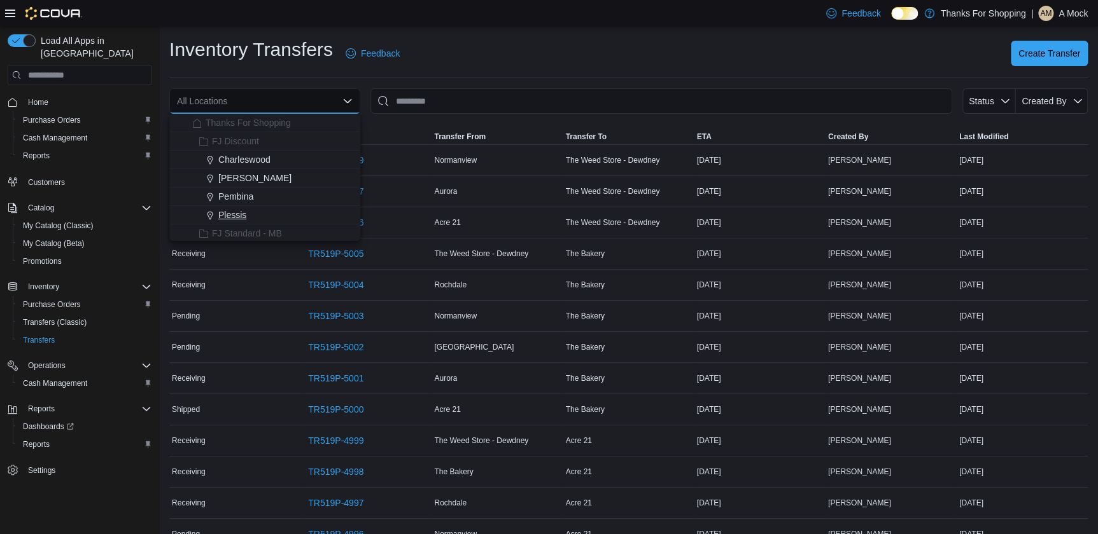
scroll to position [173, 0]
click at [237, 172] on span "Aurora" at bounding box center [231, 171] width 27 height 13
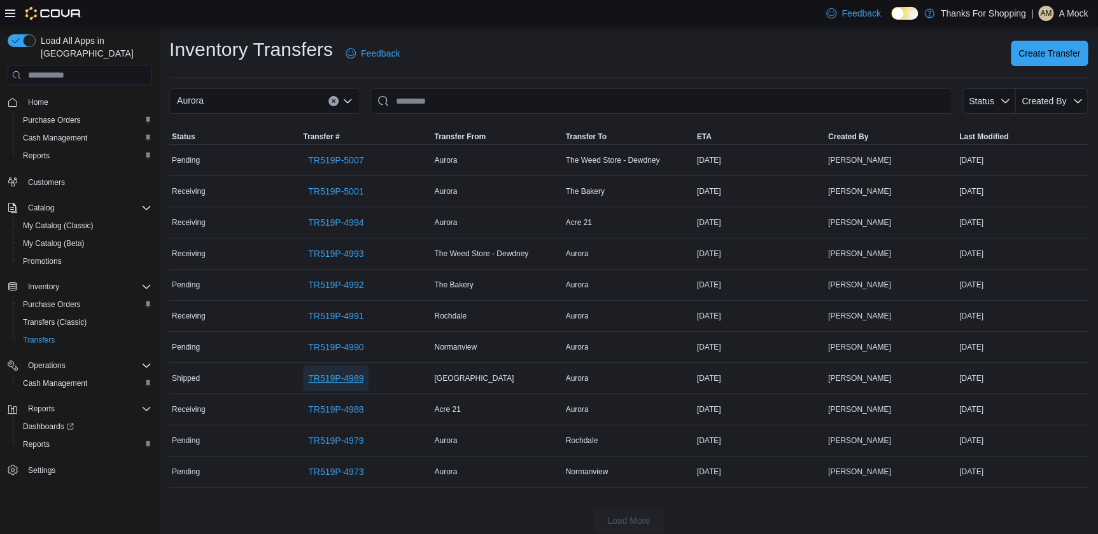
click at [336, 373] on span "TR519P-4989" at bounding box center [335, 378] width 55 height 13
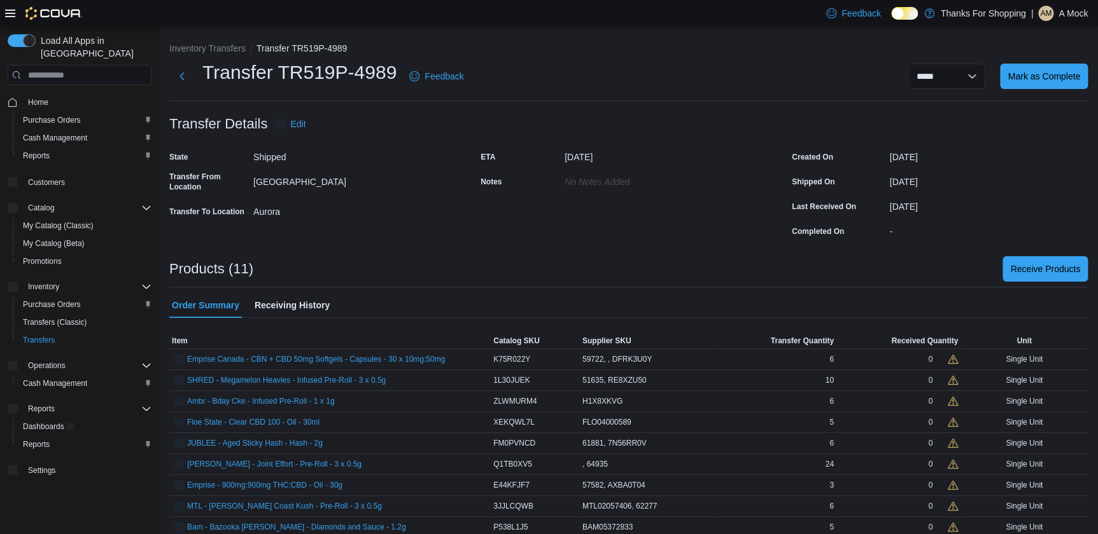
click at [1080, 312] on div "Order Summary Receiving History" at bounding box center [628, 305] width 918 height 25
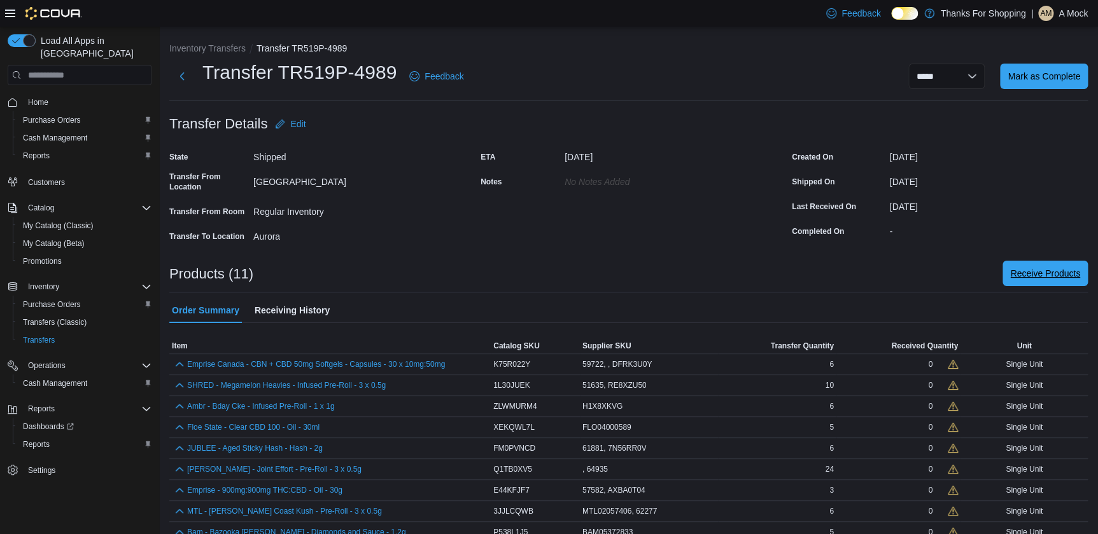
click at [1054, 274] on span "Receive Products" at bounding box center [1045, 273] width 70 height 13
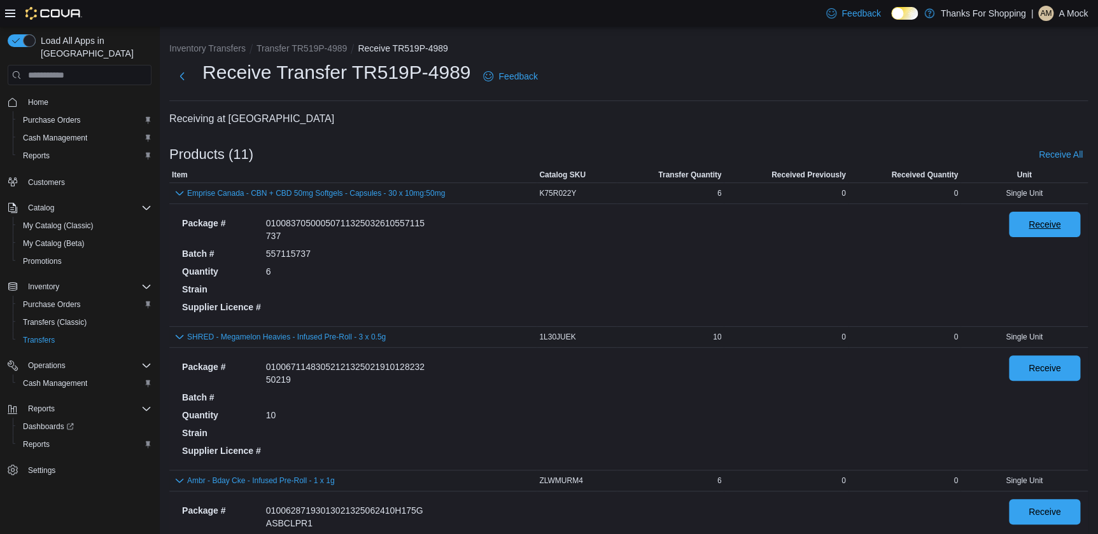
drag, startPoint x: 1073, startPoint y: 222, endPoint x: 1051, endPoint y: 285, distance: 66.6
click at [1072, 222] on span "Receive" at bounding box center [1044, 224] width 56 height 25
click at [1061, 372] on span "Receive" at bounding box center [1044, 367] width 32 height 13
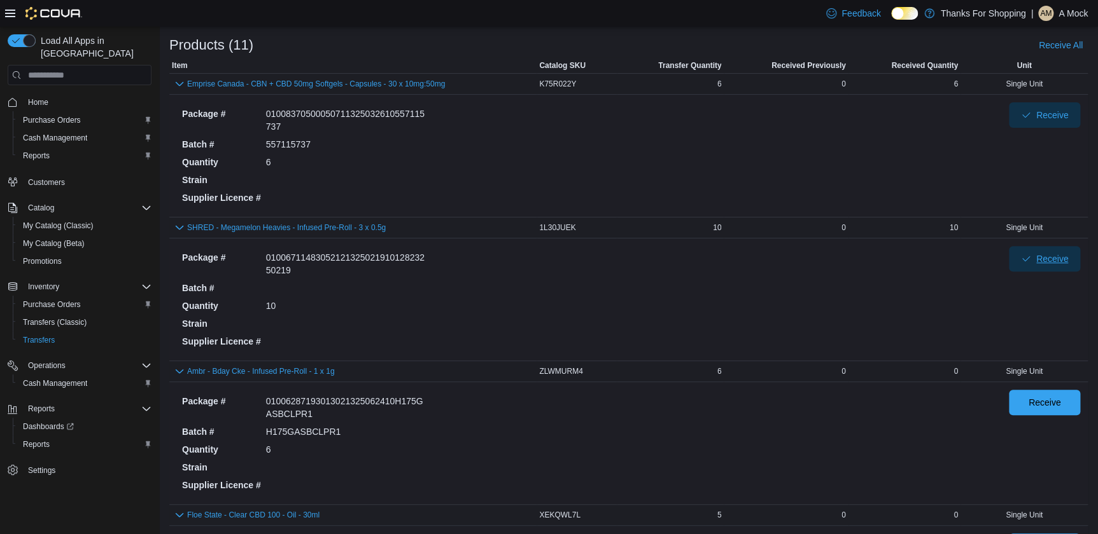
scroll to position [231, 0]
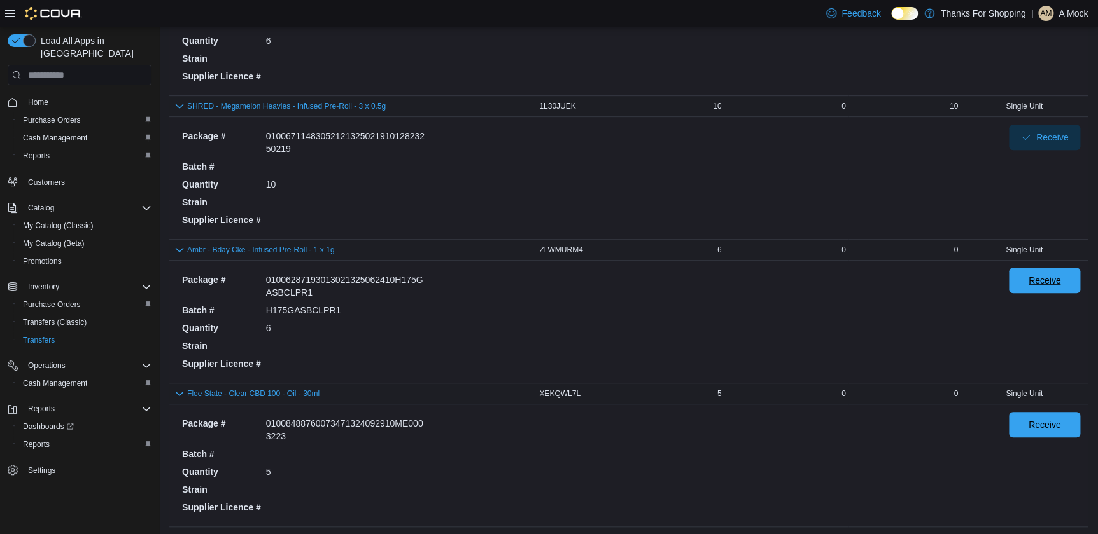
click at [1056, 272] on span "Receive" at bounding box center [1044, 280] width 56 height 25
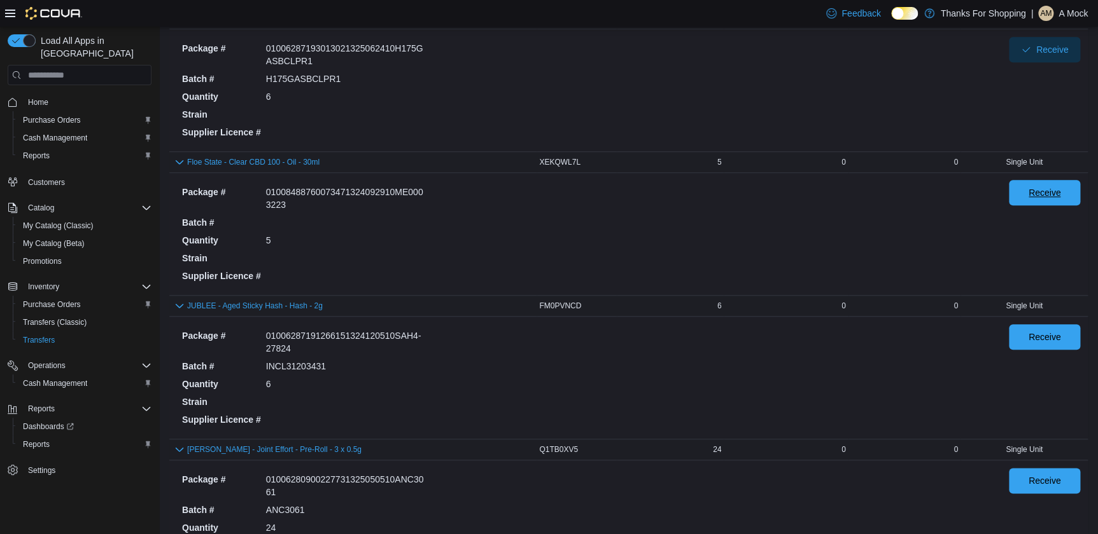
drag, startPoint x: 1066, startPoint y: 199, endPoint x: 1051, endPoint y: 259, distance: 62.2
click at [1065, 199] on span "Receive" at bounding box center [1044, 192] width 56 height 25
click at [1059, 335] on span "Receive" at bounding box center [1044, 336] width 32 height 13
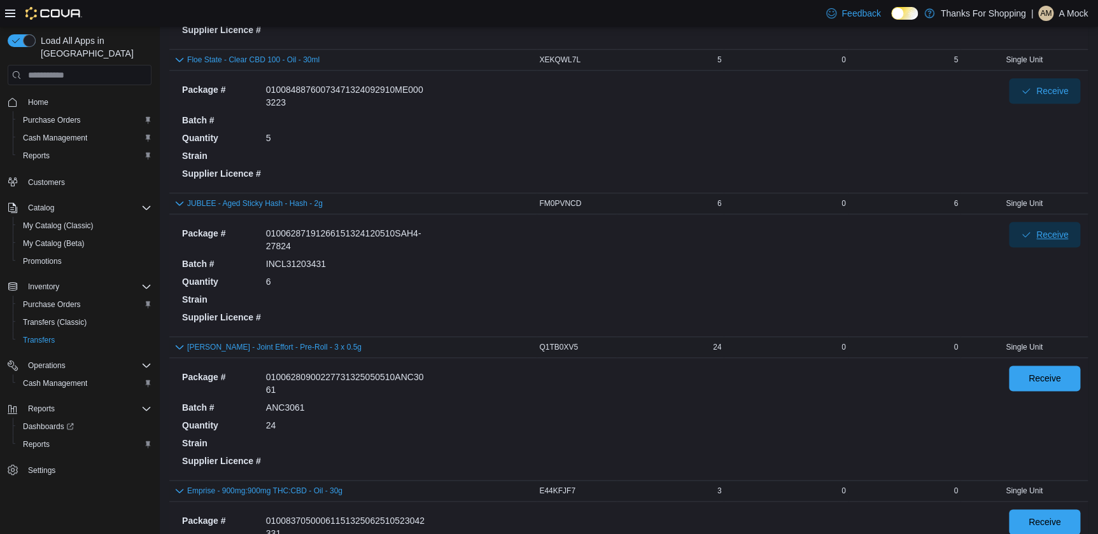
scroll to position [694, 0]
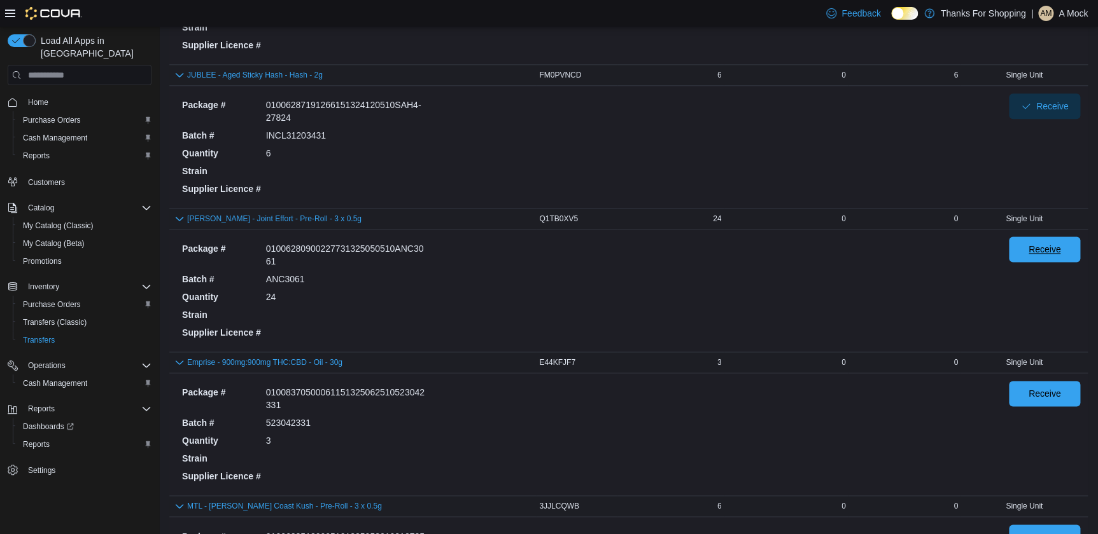
click at [1049, 245] on span "Receive" at bounding box center [1044, 249] width 32 height 13
click at [1059, 389] on span "Receive" at bounding box center [1044, 393] width 32 height 13
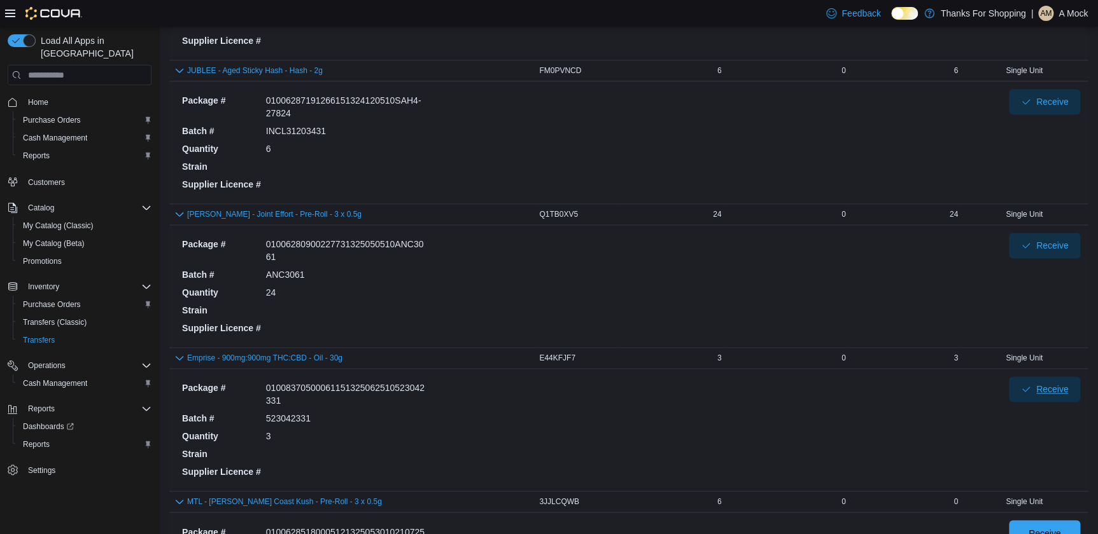
scroll to position [925, 0]
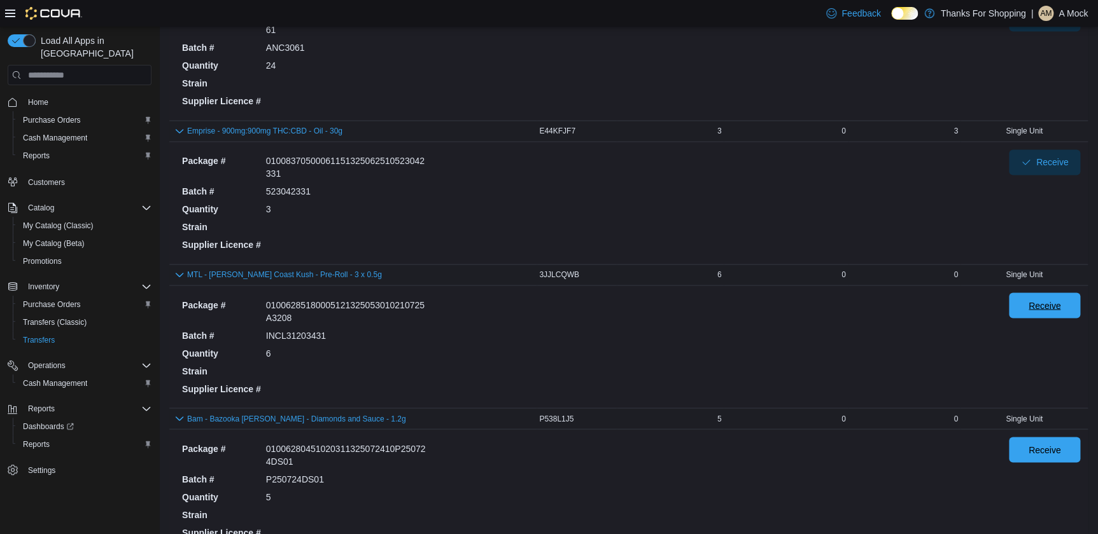
click at [1057, 299] on span "Receive" at bounding box center [1044, 305] width 32 height 13
click at [1035, 432] on div "Package # 01006280451020311325072410P250724DS01 Batch # P250724DS01 Quantity 5 …" at bounding box center [628, 490] width 903 height 117
click at [1031, 437] on span "Receive" at bounding box center [1044, 449] width 56 height 25
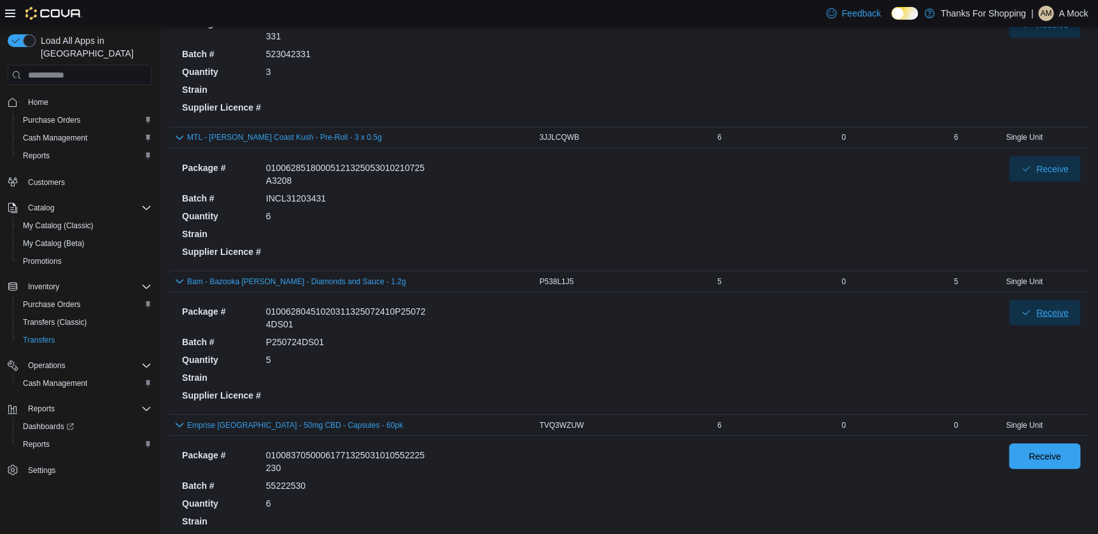
scroll to position [1215, 0]
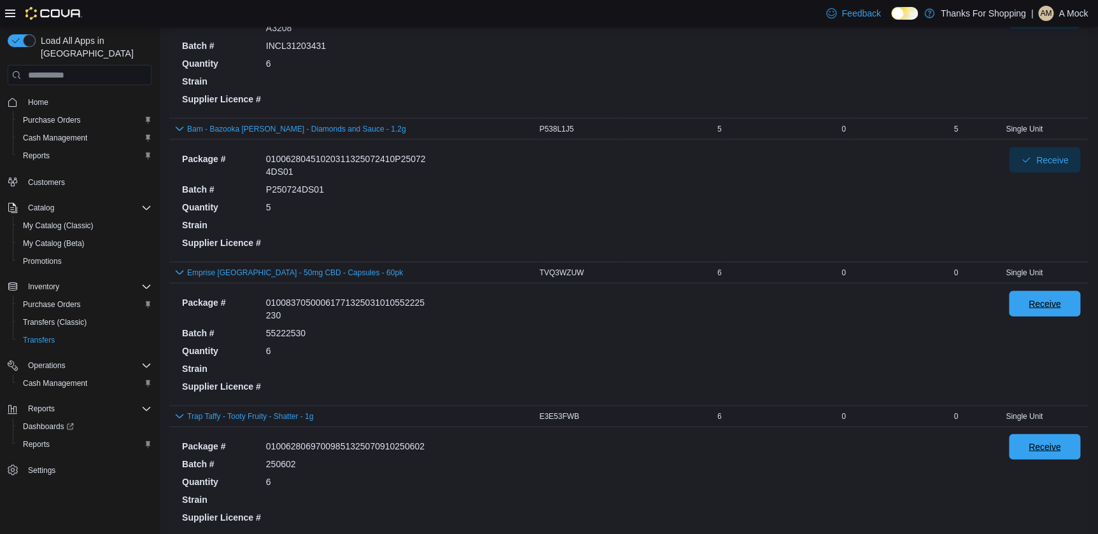
drag, startPoint x: 1073, startPoint y: 302, endPoint x: 1041, endPoint y: 444, distance: 144.8
click at [1072, 303] on span "Receive" at bounding box center [1044, 303] width 56 height 25
click at [1041, 458] on div "Receive" at bounding box center [1044, 482] width 71 height 94
click at [1044, 453] on span "Receive" at bounding box center [1044, 447] width 56 height 25
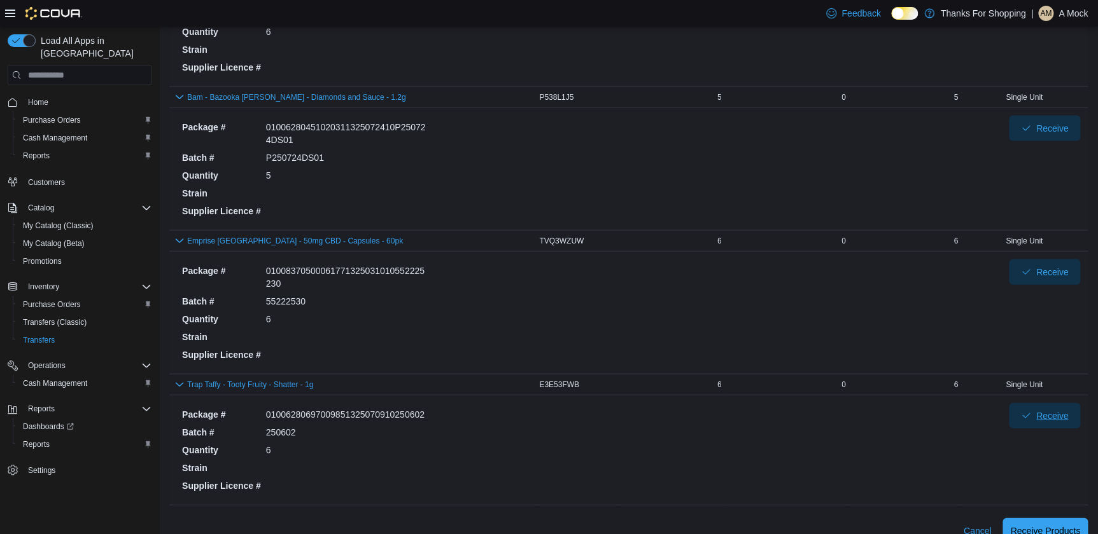
scroll to position [1264, 0]
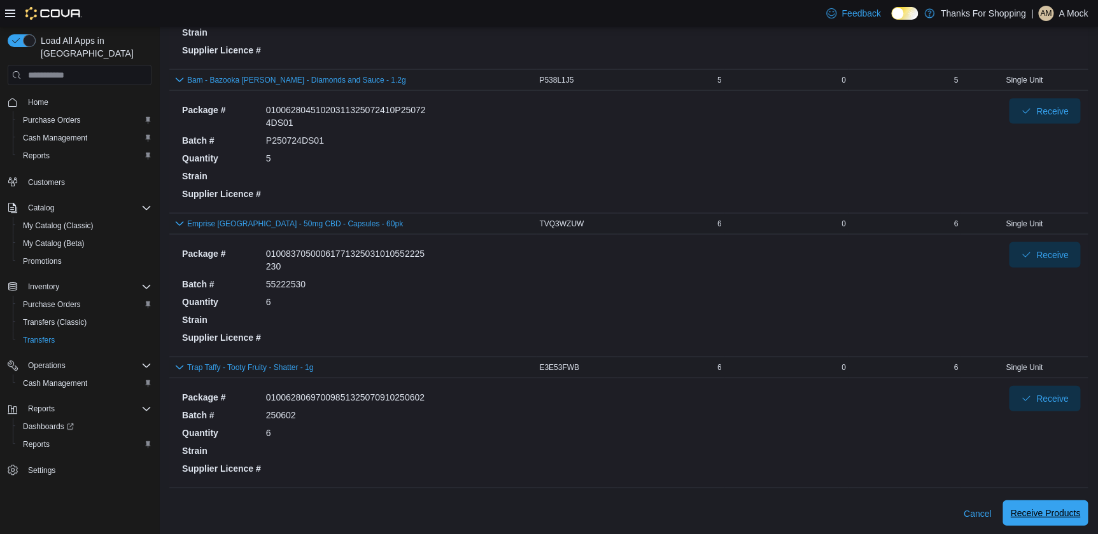
click at [1037, 519] on span "Receive Products" at bounding box center [1045, 513] width 70 height 25
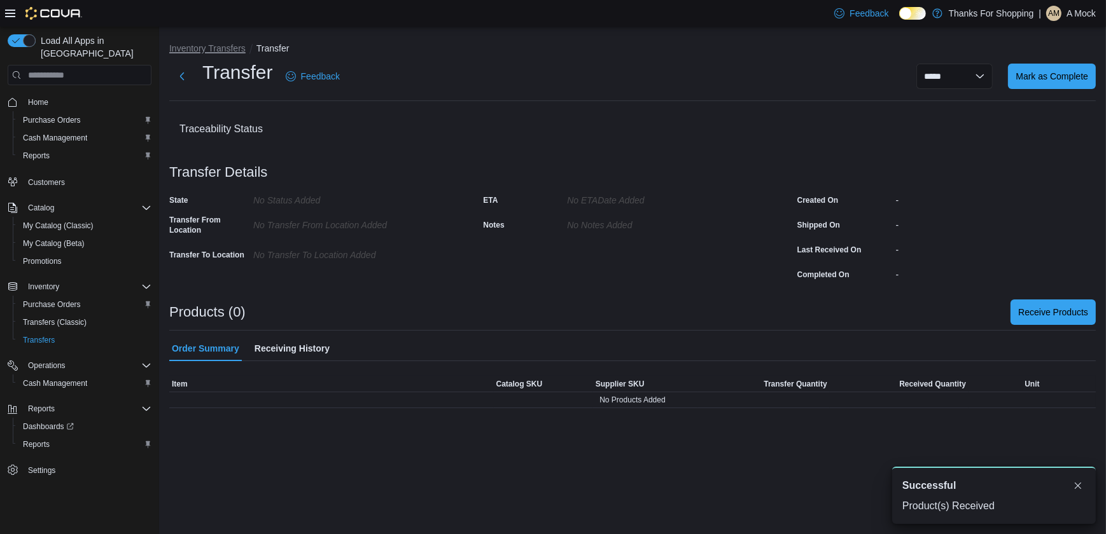
click at [202, 51] on button "Inventory Transfers" at bounding box center [207, 48] width 76 height 10
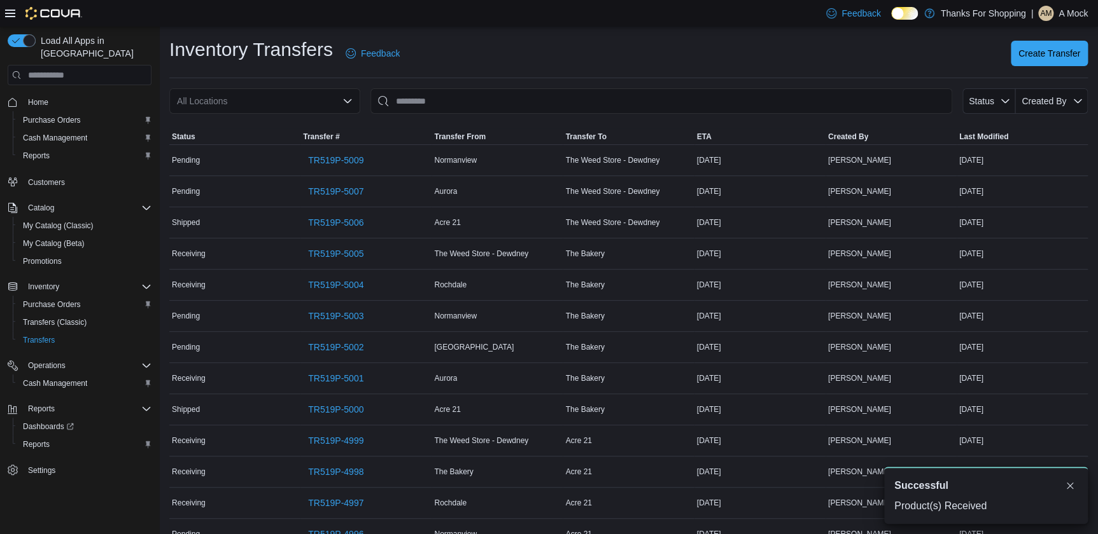
click at [274, 93] on div "All Locations" at bounding box center [264, 100] width 191 height 25
click at [295, 111] on div "All Locations Combo box. Selected. Combo box input. All Locations. Type some te…" at bounding box center [264, 100] width 191 height 25
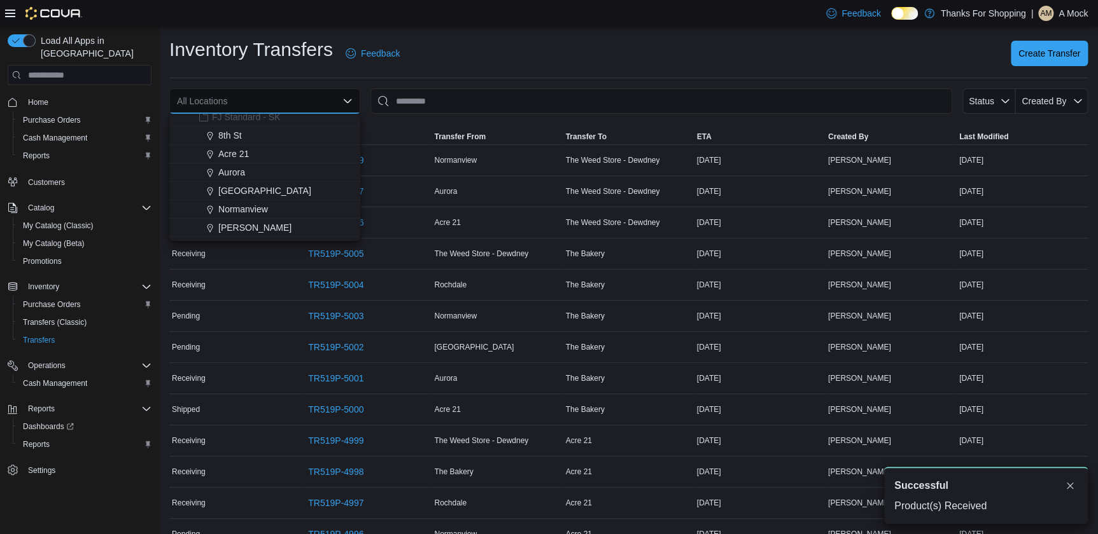
scroll to position [173, 0]
click at [242, 188] on span "Harbour Landing" at bounding box center [264, 189] width 93 height 13
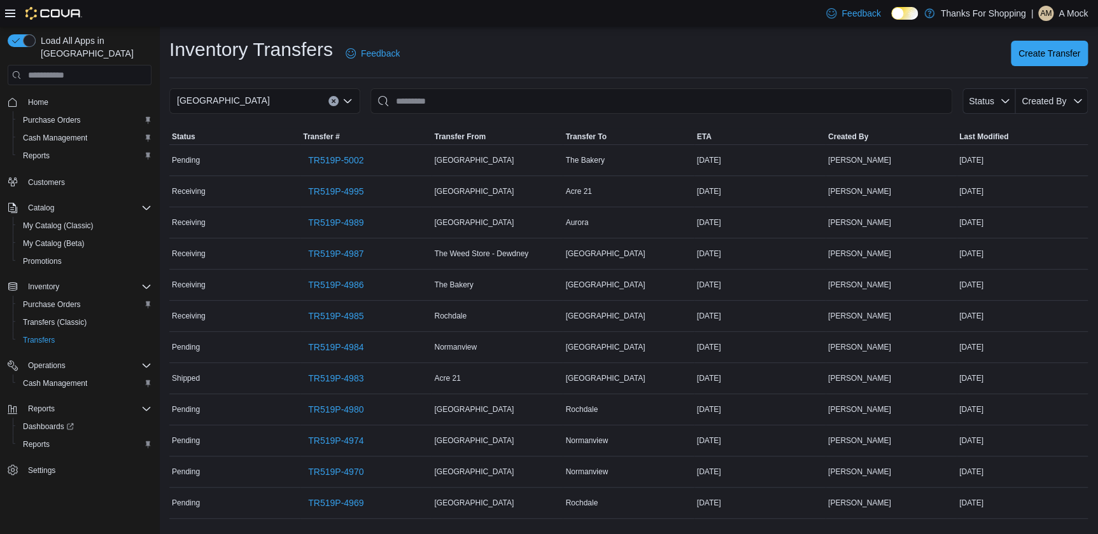
click at [335, 97] on div "Harbour Landing" at bounding box center [264, 100] width 191 height 25
click at [335, 99] on icon "Clear input" at bounding box center [333, 101] width 5 height 5
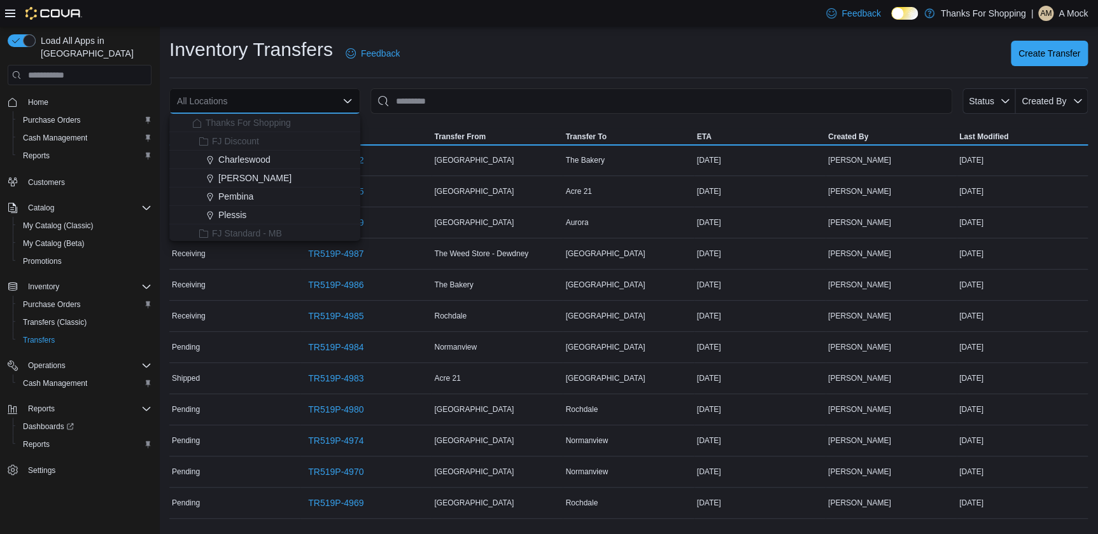
click at [335, 98] on div "All Locations Combo box. Selected. Combo box input. All Locations. Type some te…" at bounding box center [264, 100] width 191 height 25
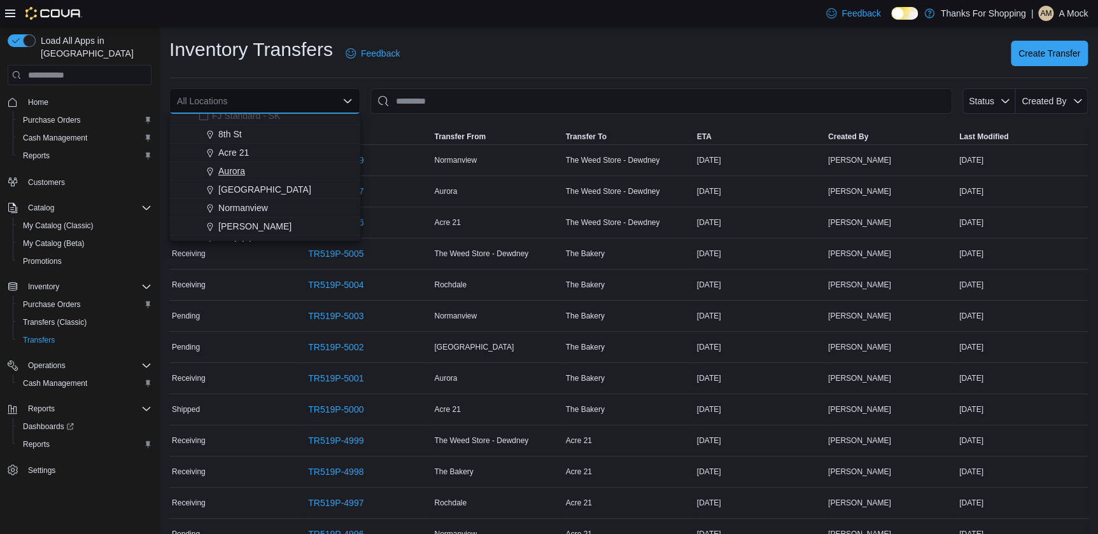
click at [247, 166] on div "Aurora" at bounding box center [272, 171] width 160 height 13
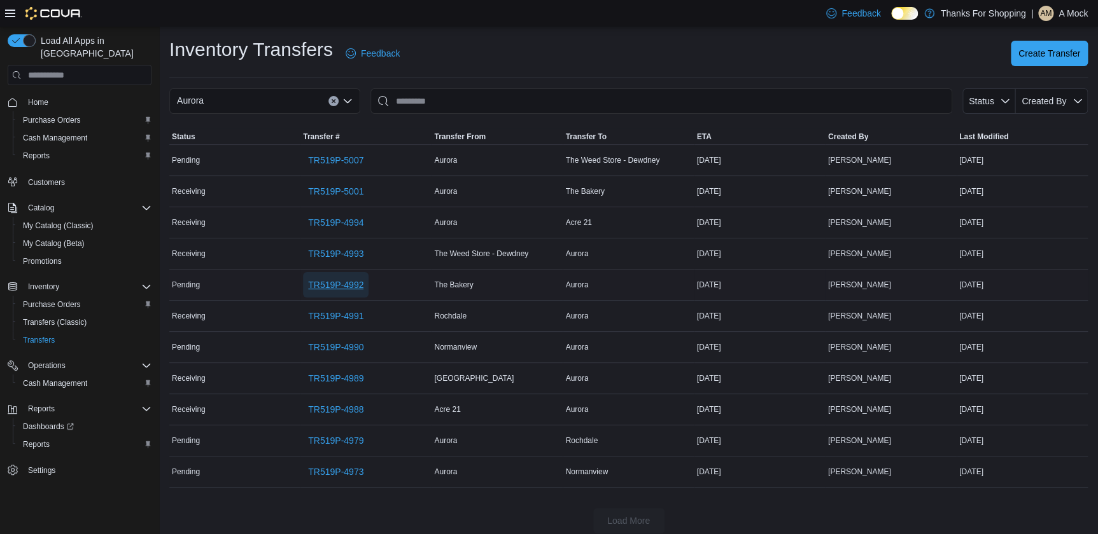
click at [351, 286] on span "TR519P-4992" at bounding box center [335, 285] width 55 height 13
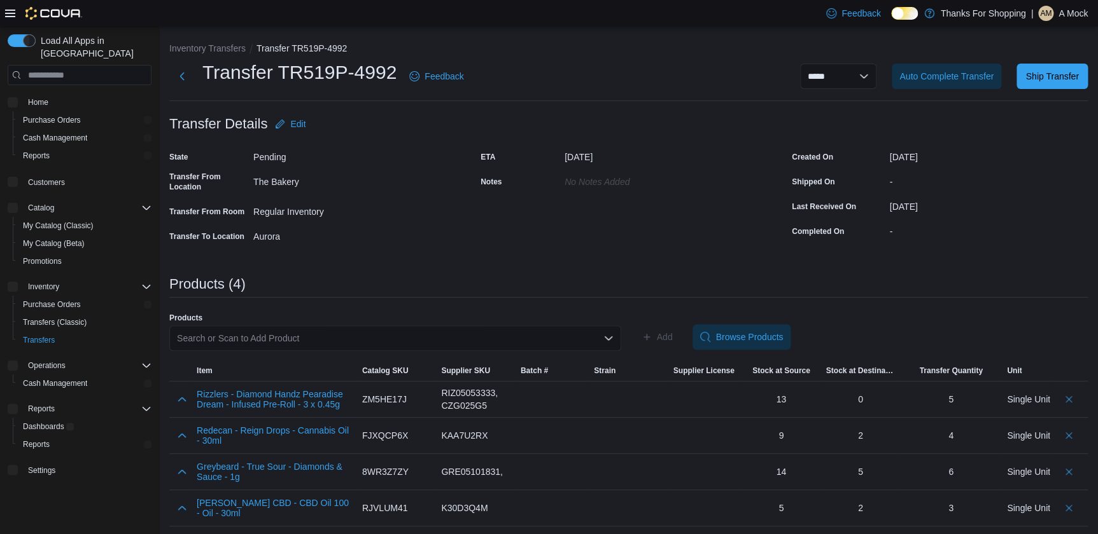
scroll to position [1, 0]
click at [674, 251] on div "**********" at bounding box center [628, 283] width 918 height 485
click at [1054, 74] on span "Ship Transfer" at bounding box center [1051, 74] width 53 height 13
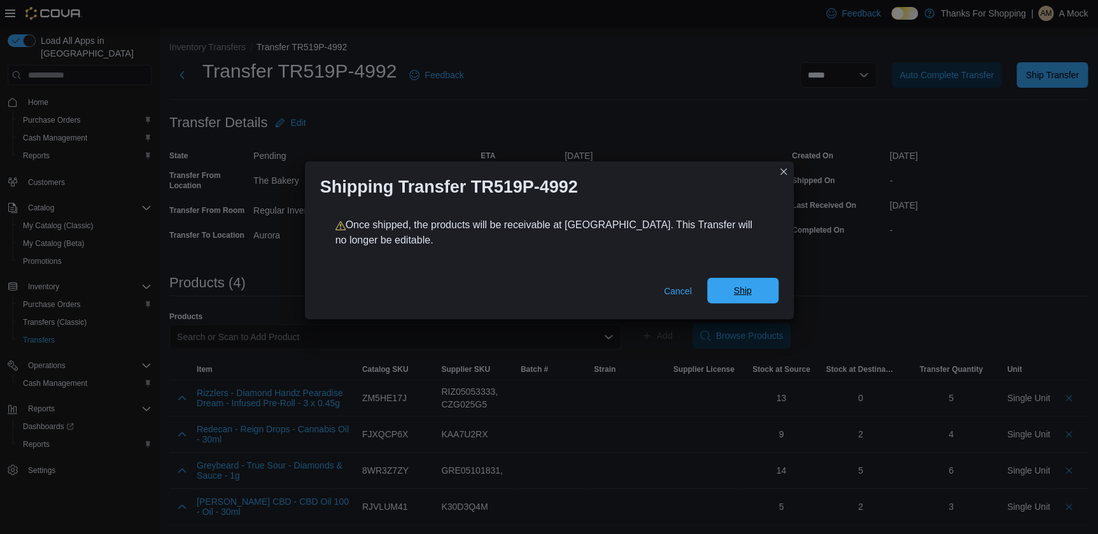
click at [752, 294] on span "Ship" at bounding box center [743, 290] width 56 height 25
click at [1005, 277] on div "Shipping Transfer TR519P-4992 Once shipped, the products will be receivable at …" at bounding box center [549, 267] width 1098 height 534
click at [779, 177] on button "Closes this modal window" at bounding box center [783, 171] width 15 height 15
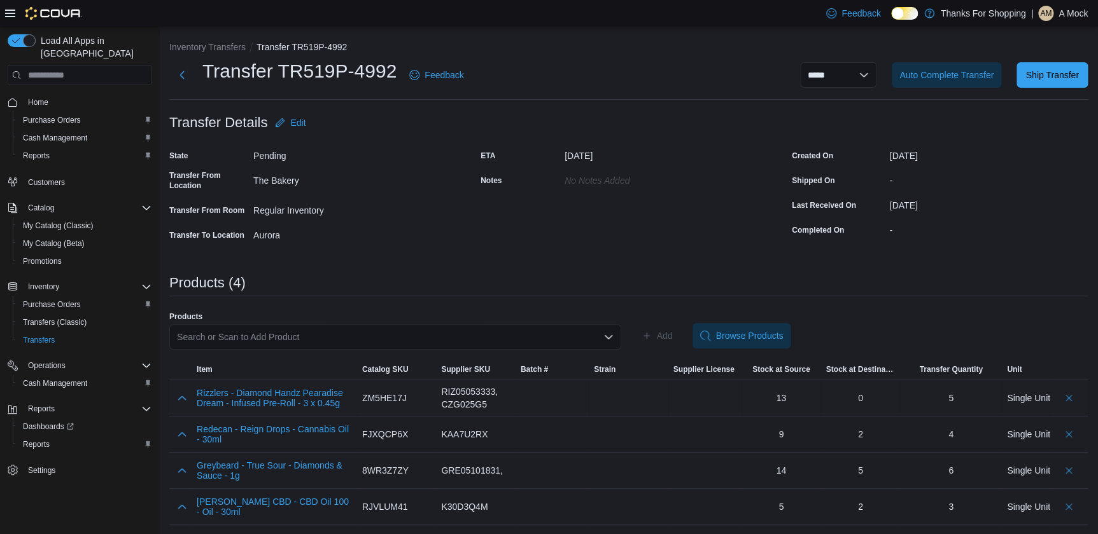
click at [953, 398] on div "5" at bounding box center [950, 398] width 5 height 13
drag, startPoint x: 777, startPoint y: 395, endPoint x: 977, endPoint y: 401, distance: 200.5
click at [977, 401] on tr "Rizzlers - Diamond Handz Pearadise Dream - Infused Pre-Roll - 3 x 0.45g Catalog…" at bounding box center [628, 399] width 918 height 36
drag, startPoint x: 977, startPoint y: 401, endPoint x: 926, endPoint y: 396, distance: 51.1
click at [926, 396] on div "5" at bounding box center [951, 398] width 92 height 25
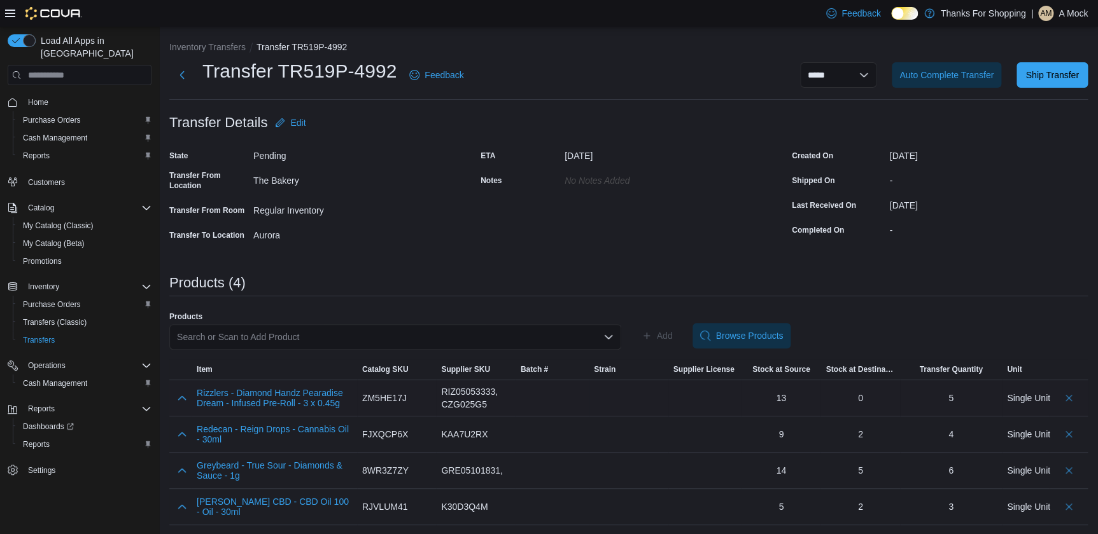
click at [575, 396] on div at bounding box center [552, 398] width 63 height 25
drag, startPoint x: 439, startPoint y: 391, endPoint x: 499, endPoint y: 406, distance: 61.6
click at [499, 406] on div "RIZ05053333, CZG025G5" at bounding box center [475, 399] width 79 height 36
drag, startPoint x: 499, startPoint y: 406, endPoint x: 530, endPoint y: 411, distance: 31.6
click at [530, 411] on div at bounding box center [551, 399] width 73 height 36
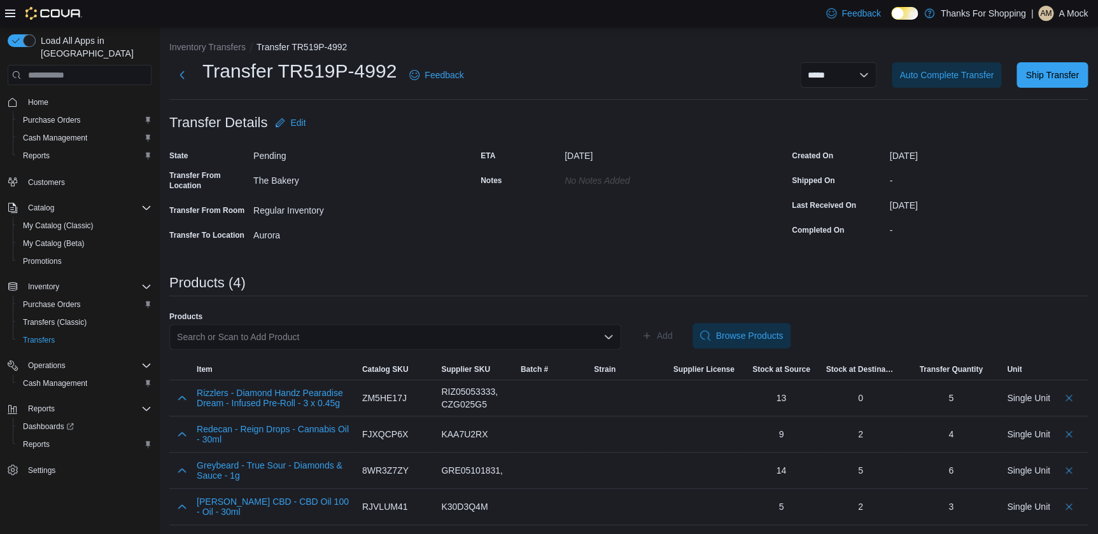
click at [426, 134] on form "Transfer Details Edit State Pending Transfer From Location The Bakery Transfer …" at bounding box center [628, 177] width 918 height 135
